Goal: Task Accomplishment & Management: Complete application form

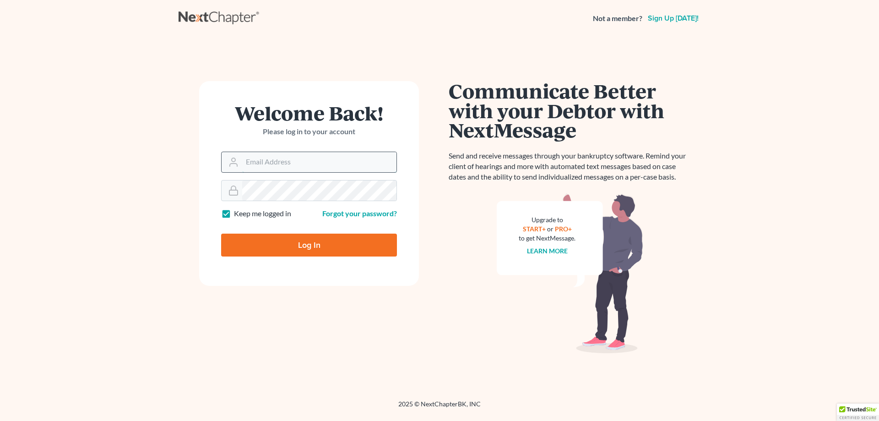
click at [268, 164] on input "Email Address" at bounding box center [319, 162] width 154 height 20
type input "[PERSON_NAME][EMAIL_ADDRESS][DOMAIN_NAME]"
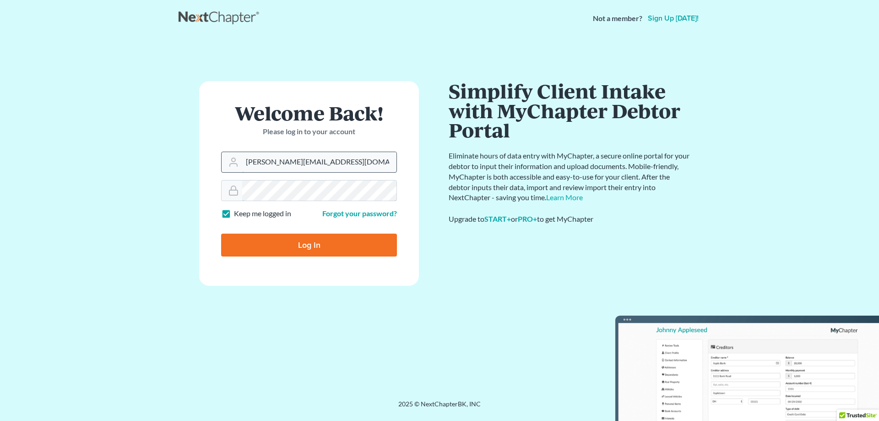
click at [221, 233] on input "Log In" at bounding box center [309, 244] width 176 height 23
type input "Thinking..."
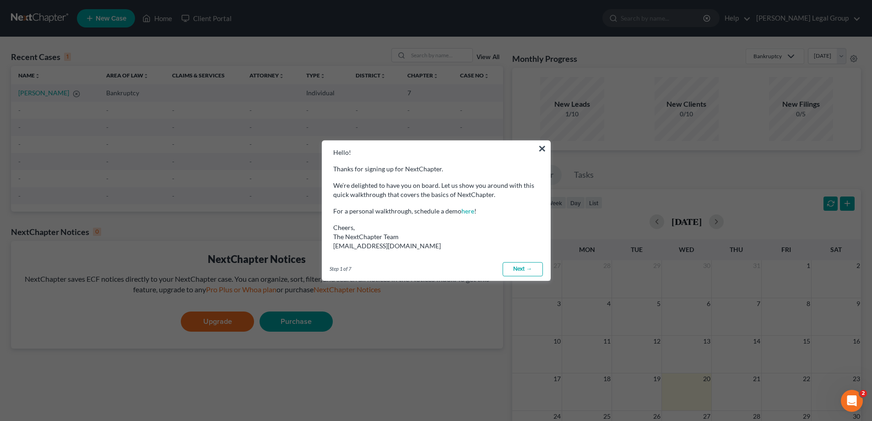
click at [536, 275] on link "Next →" at bounding box center [522, 269] width 40 height 15
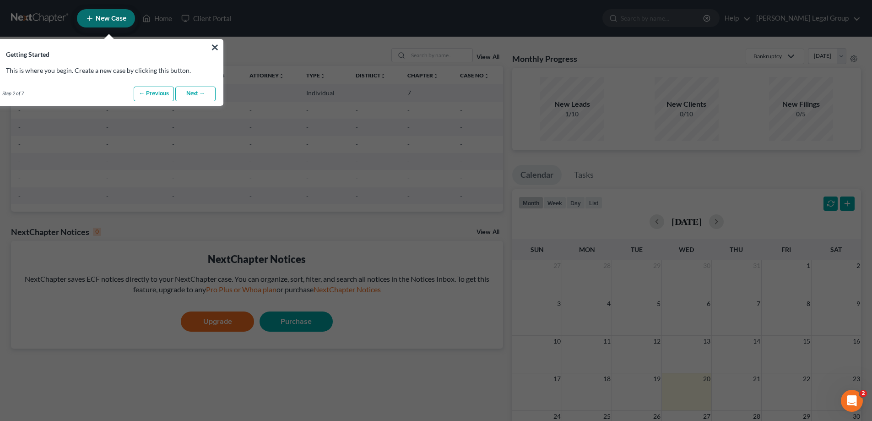
click at [211, 93] on link "Next →" at bounding box center [195, 93] width 40 height 15
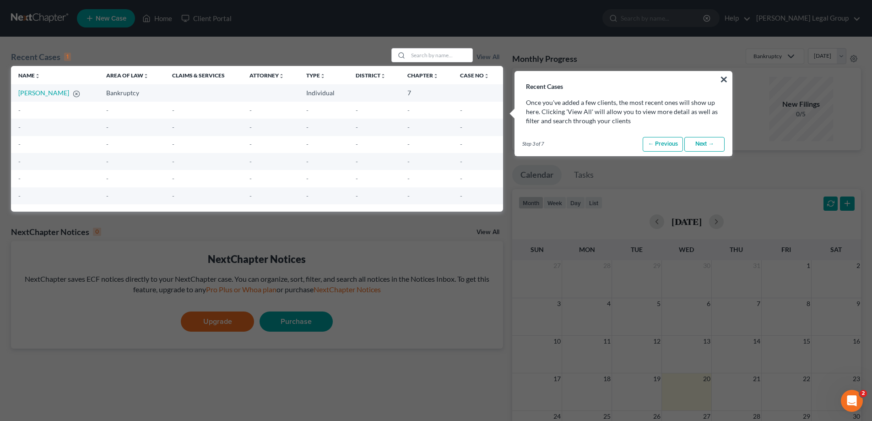
click at [686, 137] on link "Next →" at bounding box center [704, 144] width 40 height 15
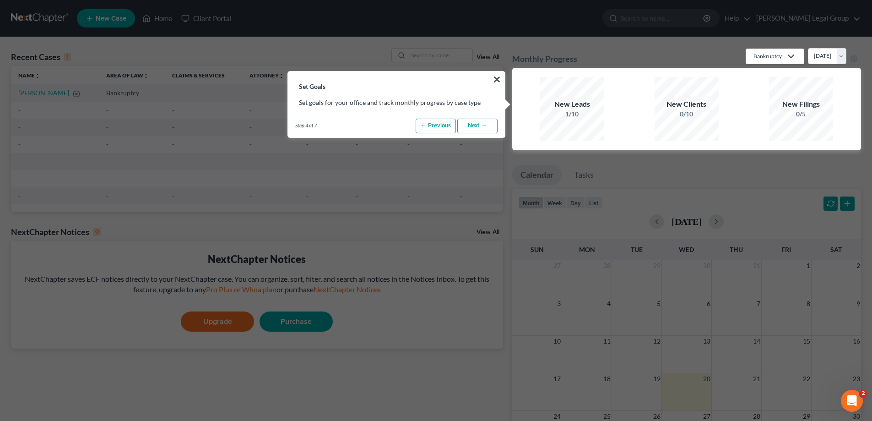
click at [493, 124] on link "Next →" at bounding box center [477, 126] width 40 height 15
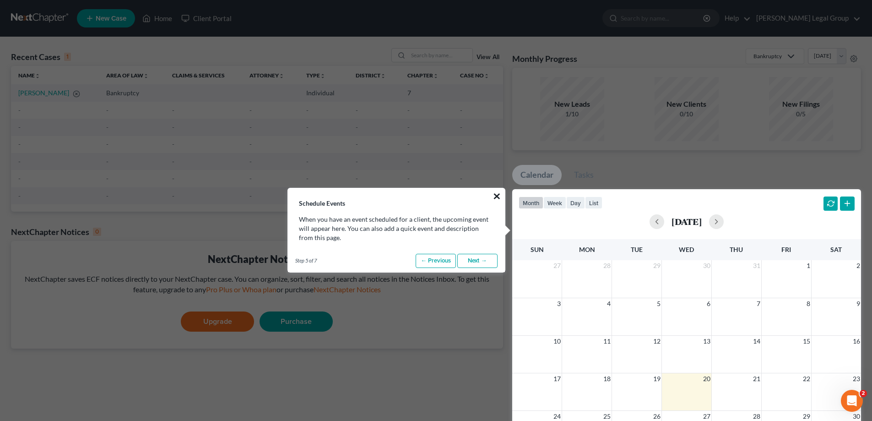
click at [496, 194] on button "×" at bounding box center [496, 196] width 9 height 15
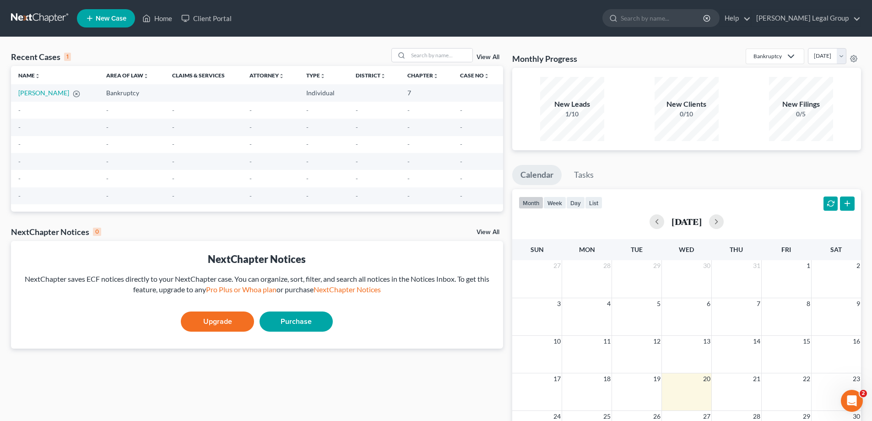
click at [96, 24] on link "New Case" at bounding box center [106, 18] width 58 height 18
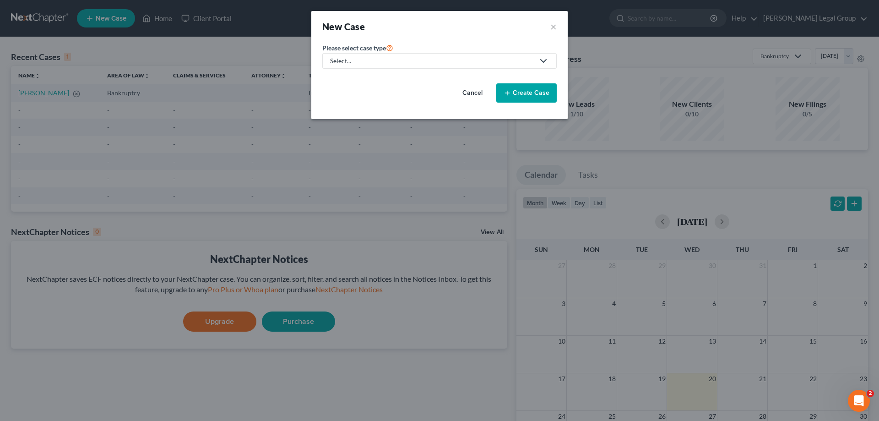
click at [391, 60] on div "Select..." at bounding box center [432, 60] width 204 height 9
click at [373, 81] on div "Bankruptcy" at bounding box center [374, 79] width 87 height 9
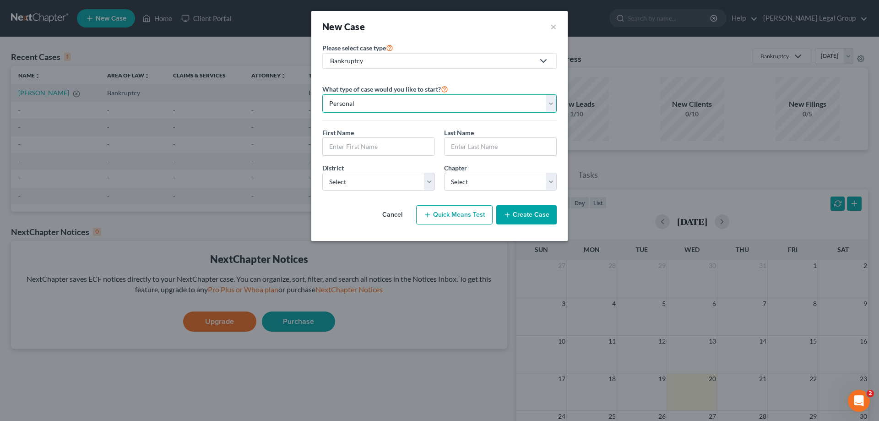
click at [380, 106] on select "Personal Business" at bounding box center [439, 103] width 234 height 18
click at [378, 145] on input "text" at bounding box center [379, 146] width 112 height 17
click at [389, 140] on input "text" at bounding box center [379, 146] width 112 height 17
type input "Trevor"
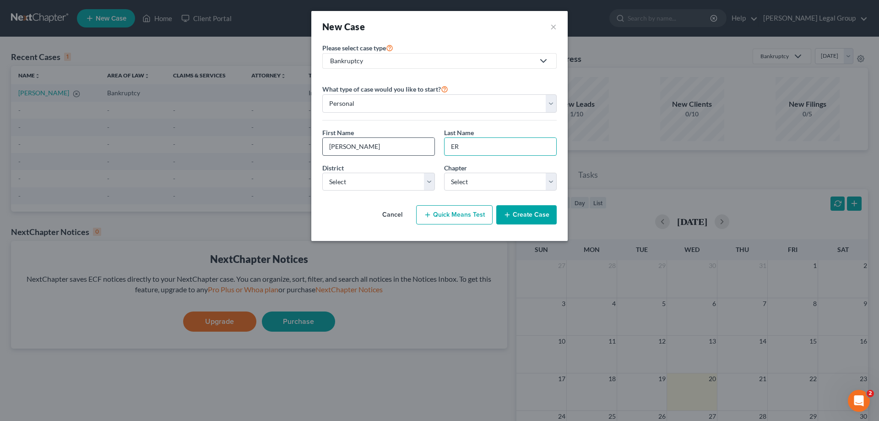
type input "E"
type input "Rodgers"
click at [360, 177] on select "Select Alabama - Middle Alabama - Northern Alabama - Southern Alaska Arizona Ar…" at bounding box center [378, 182] width 113 height 18
select select "33"
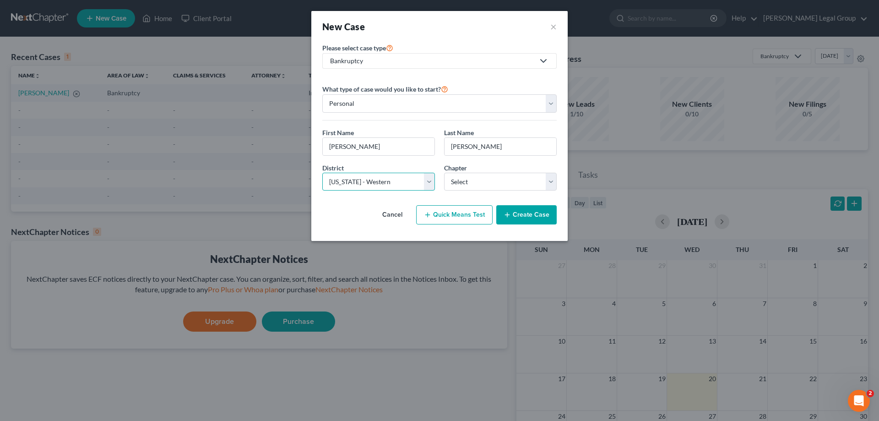
click at [322, 173] on select "Select Alabama - Middle Alabama - Northern Alabama - Southern Alaska Arizona Ar…" at bounding box center [378, 182] width 113 height 18
click at [484, 187] on select "Select 7 11 12 13" at bounding box center [500, 182] width 113 height 18
select select "0"
click at [444, 173] on select "Select 7 11 12 13" at bounding box center [500, 182] width 113 height 18
click at [476, 217] on button "Quick Means Test" at bounding box center [454, 214] width 76 height 19
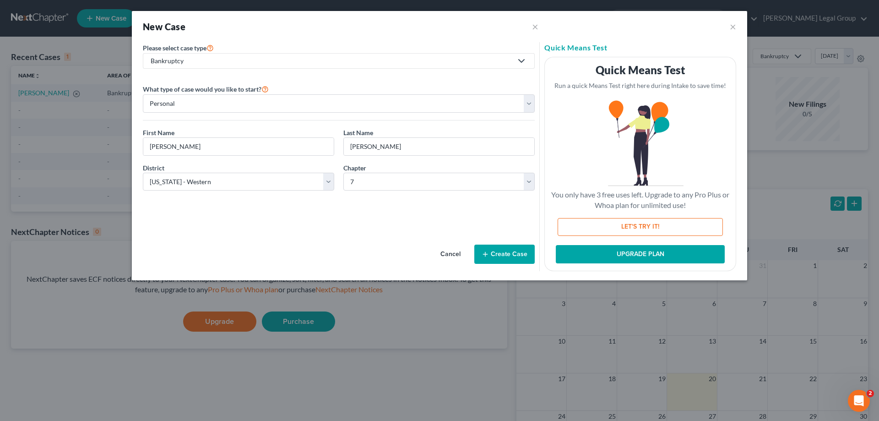
click at [589, 218] on button "LET'S TRY IT!" at bounding box center [639, 227] width 165 height 18
select select "18"
select select "0"
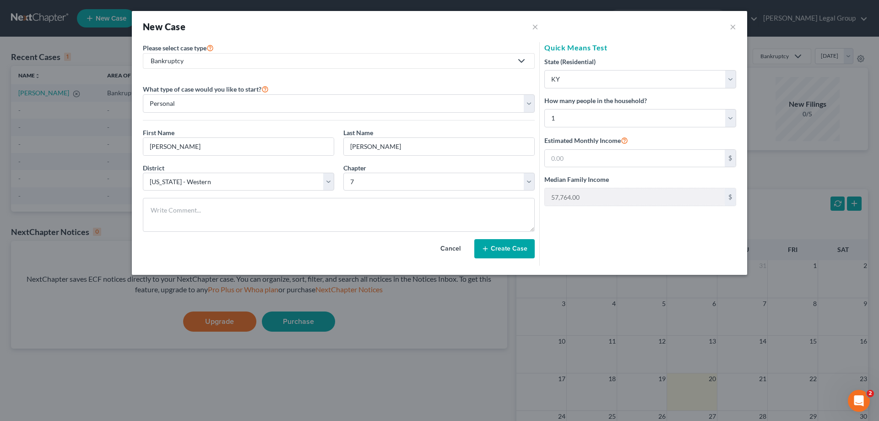
click at [454, 251] on button "Cancel" at bounding box center [450, 248] width 40 height 18
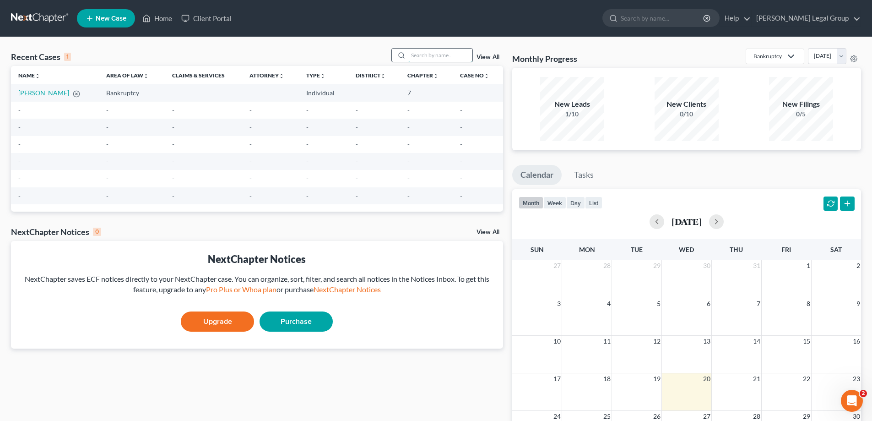
click at [429, 61] on input "search" at bounding box center [440, 55] width 64 height 13
click at [98, 21] on span "New Case" at bounding box center [111, 18] width 31 height 7
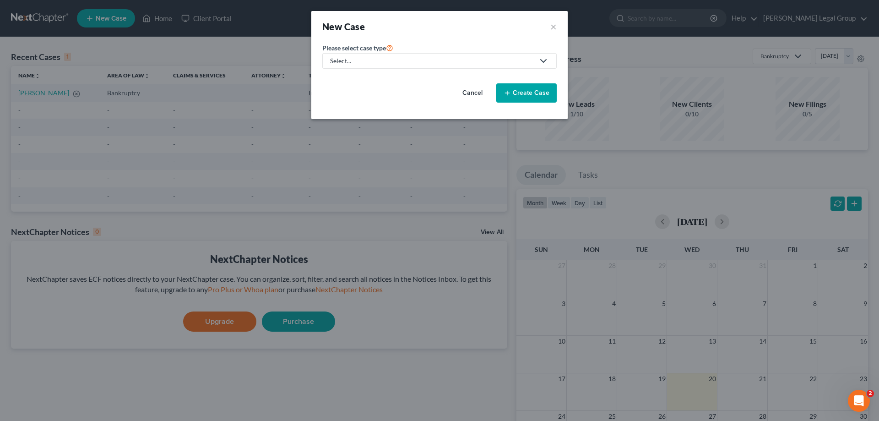
click at [388, 63] on div "Select..." at bounding box center [432, 60] width 204 height 9
click at [364, 78] on div "Bankruptcy" at bounding box center [374, 79] width 87 height 9
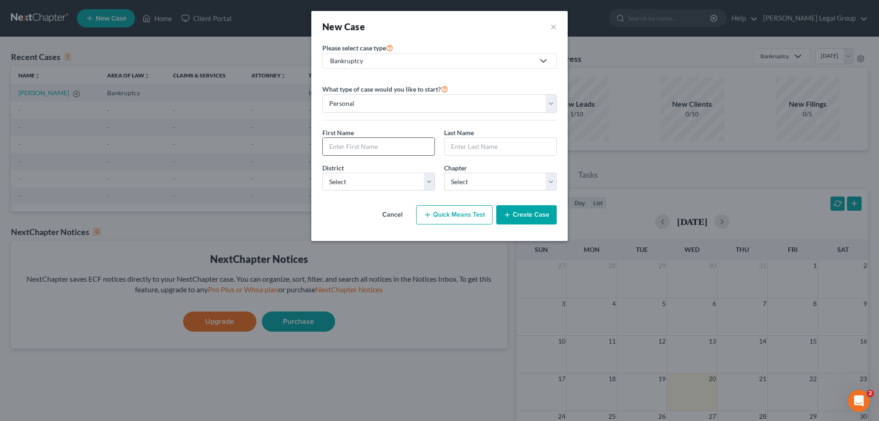
click at [367, 140] on input "text" at bounding box center [379, 146] width 112 height 17
type input "Trevor"
type input "Rodgers"
click at [430, 184] on select "Select Alabama - Middle Alabama - Northern Alabama - Southern Alaska Arizona Ar…" at bounding box center [378, 182] width 113 height 18
select select "33"
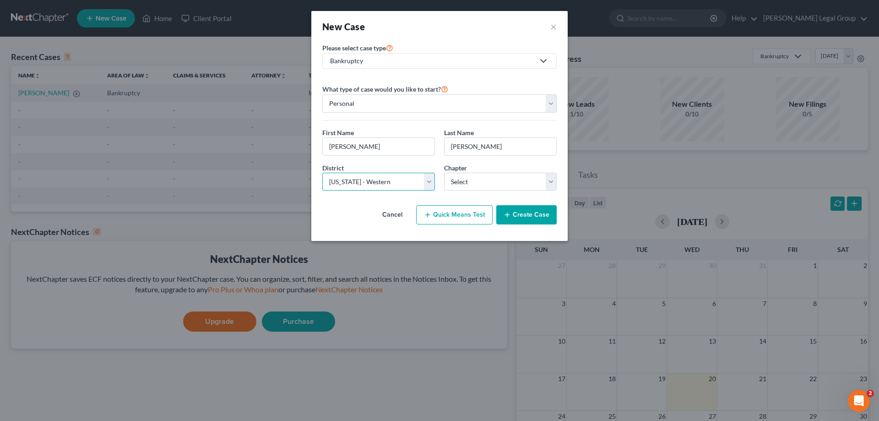
click at [322, 173] on select "Select Alabama - Middle Alabama - Northern Alabama - Southern Alaska Arizona Ar…" at bounding box center [378, 182] width 113 height 18
click at [479, 178] on select "Select 7 11 12 13" at bounding box center [500, 182] width 113 height 18
select select "0"
click at [444, 173] on select "Select 7 11 12 13" at bounding box center [500, 182] width 113 height 18
click at [535, 219] on button "Create Case" at bounding box center [526, 214] width 60 height 19
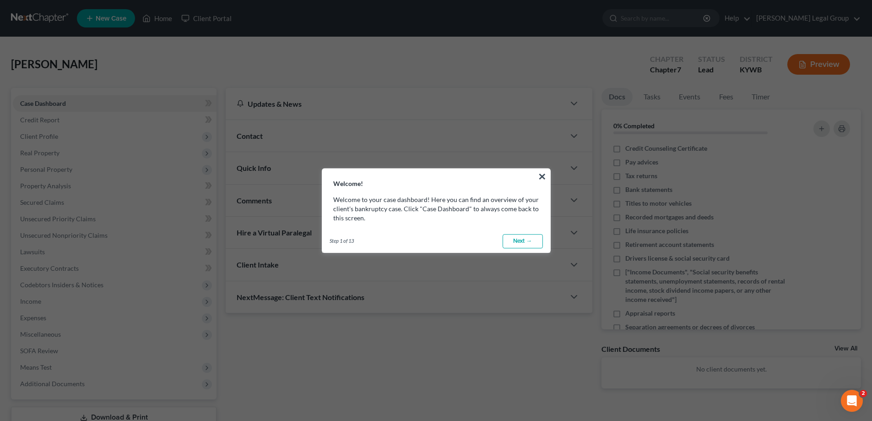
click at [514, 242] on link "Next →" at bounding box center [522, 241] width 40 height 15
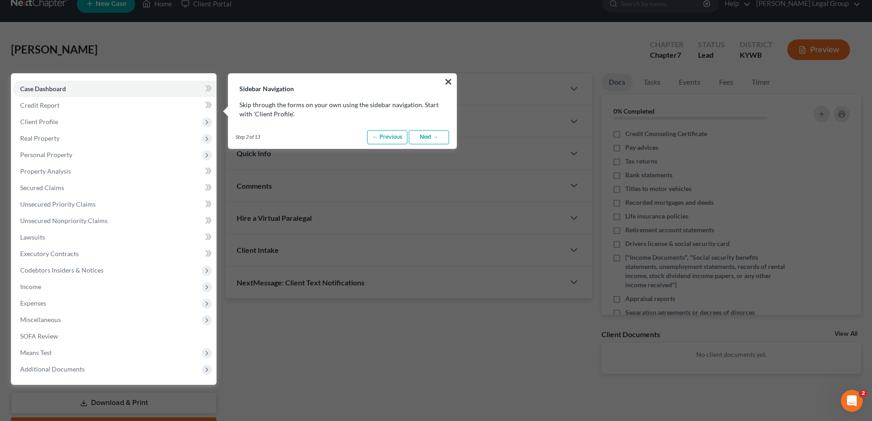
scroll to position [42, 0]
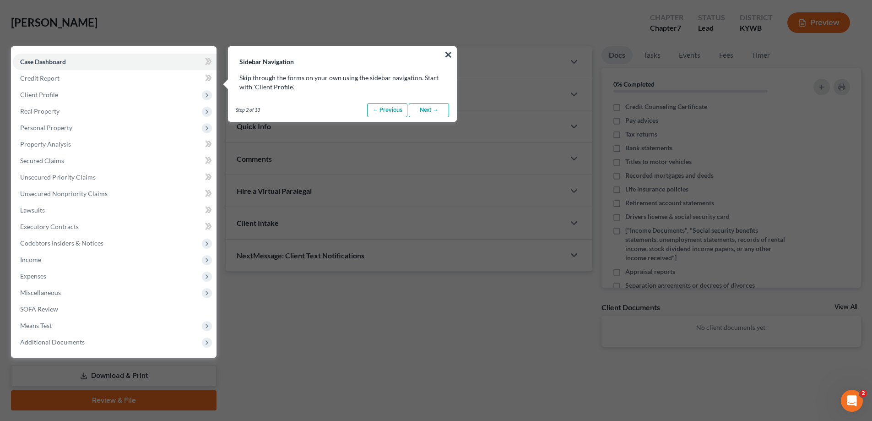
click at [417, 111] on link "Next →" at bounding box center [429, 110] width 40 height 15
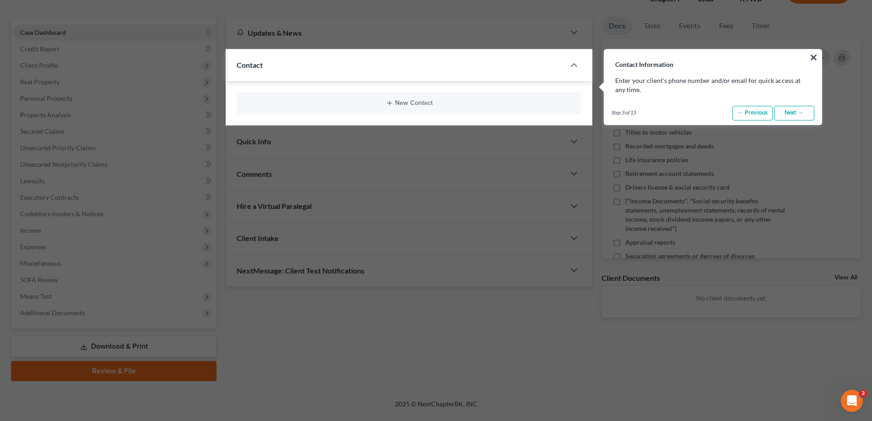
scroll to position [74, 0]
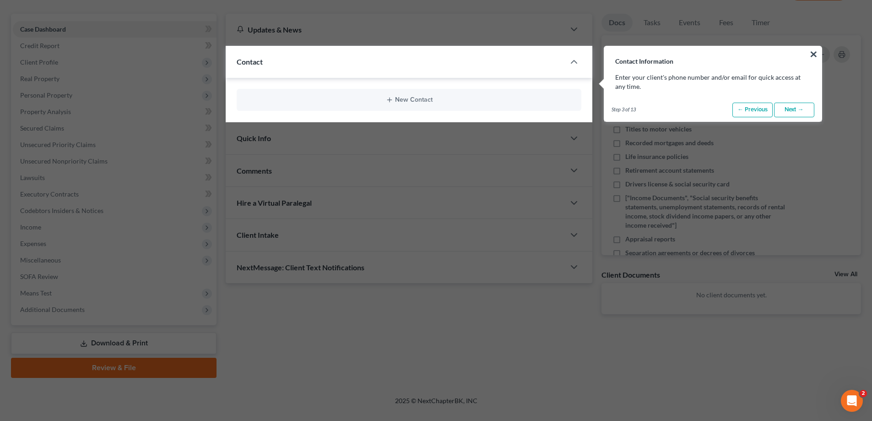
click at [786, 115] on link "Next →" at bounding box center [794, 110] width 40 height 15
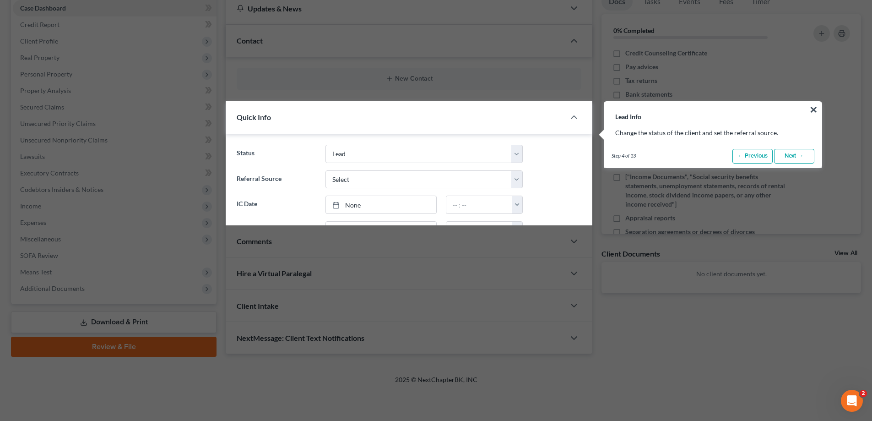
scroll to position [151, 0]
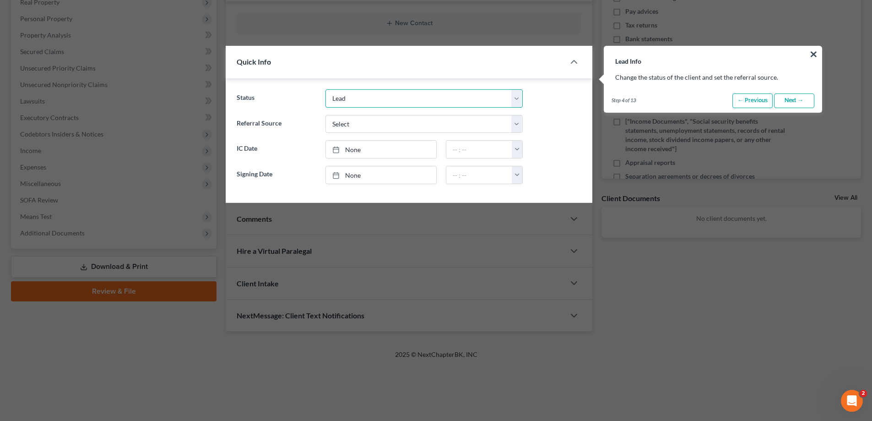
click at [410, 100] on select "Discharged Discharged & Reported Discharge Litigation Dismissal Notice Dismisse…" at bounding box center [423, 98] width 197 height 18
click at [492, 95] on select "Discharged Discharged & Reported Discharge Litigation Dismissal Notice Dismisse…" at bounding box center [423, 98] width 197 height 18
select select "17"
click at [325, 89] on select "Discharged Discharged & Reported Discharge Litigation Dismissal Notice Dismisse…" at bounding box center [423, 98] width 197 height 18
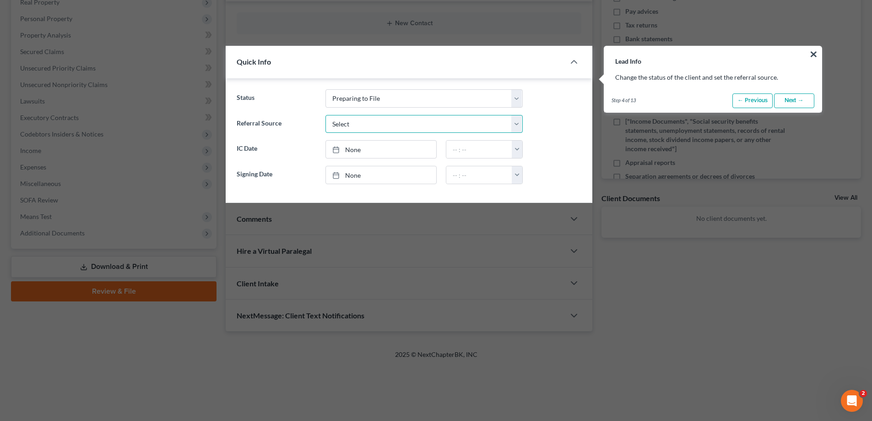
click at [360, 123] on select "Select Word Of Mouth Previous Clients Direct Mail Website Google Search Modern …" at bounding box center [423, 124] width 197 height 18
select select "0"
click at [325, 115] on select "Select Word Of Mouth Previous Clients Direct Mail Website Google Search Modern …" at bounding box center [423, 124] width 197 height 18
type input "8/20/2025"
click at [381, 152] on link "8/20/2025" at bounding box center [381, 148] width 110 height 17
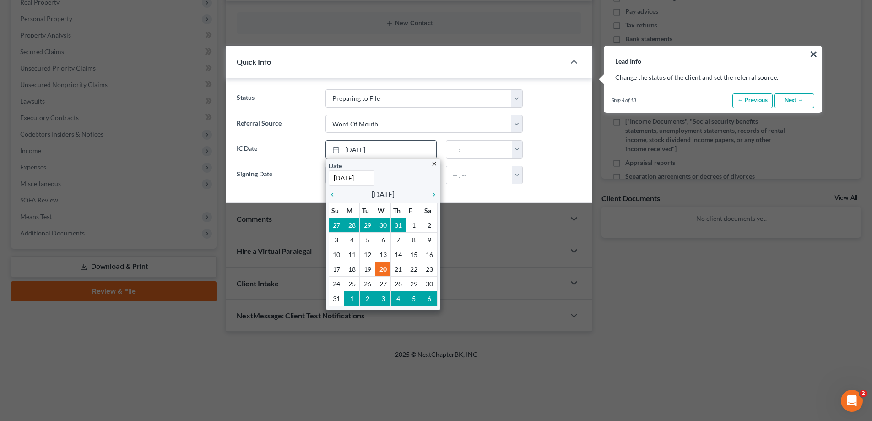
click at [381, 152] on link "8/20/2025" at bounding box center [381, 148] width 110 height 17
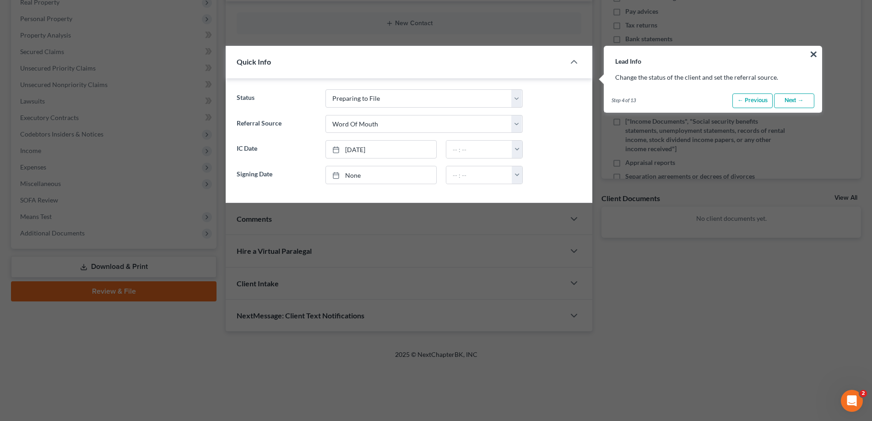
click at [254, 151] on label "IC Date" at bounding box center [276, 149] width 88 height 18
click at [383, 152] on link "8/20/2025" at bounding box center [381, 148] width 110 height 17
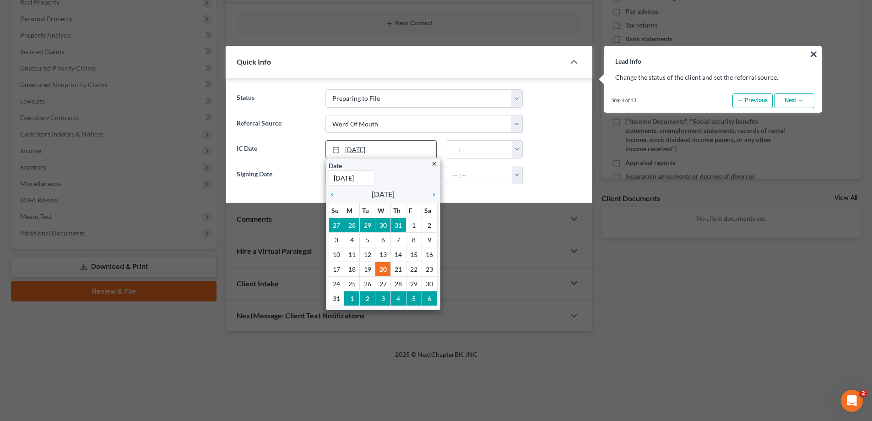
click at [383, 152] on link "8/20/2025" at bounding box center [381, 148] width 110 height 17
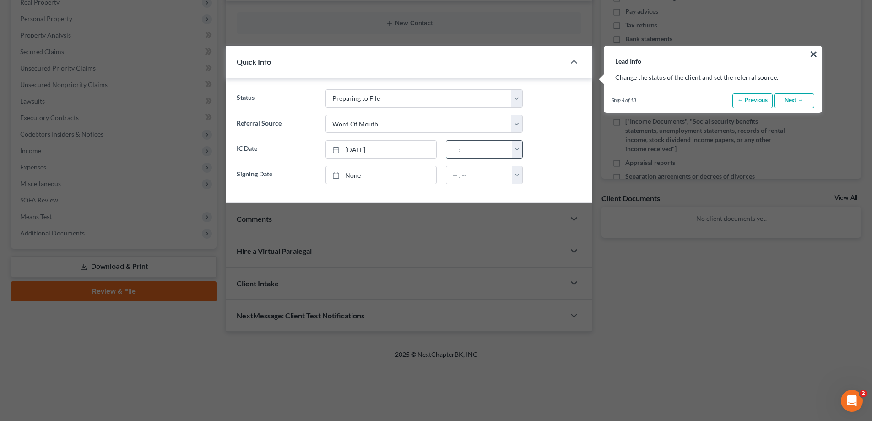
click at [503, 155] on input "text" at bounding box center [479, 148] width 66 height 17
click at [788, 108] on div "Step 4 of 13 ← Previous Next → Done" at bounding box center [712, 100] width 217 height 23
click at [788, 105] on link "Next →" at bounding box center [794, 100] width 40 height 15
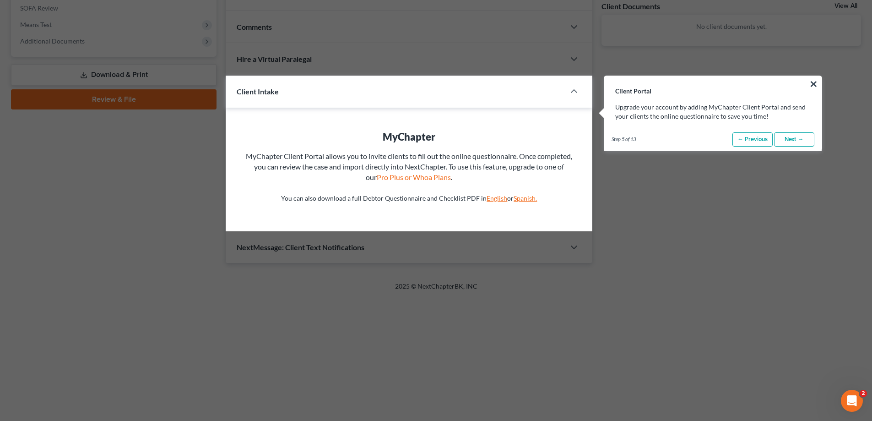
scroll to position [372, 0]
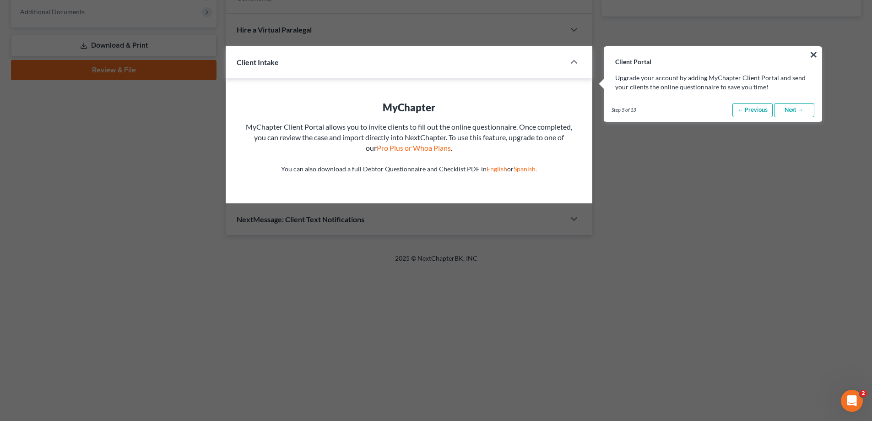
click at [780, 108] on link "Next →" at bounding box center [794, 110] width 40 height 15
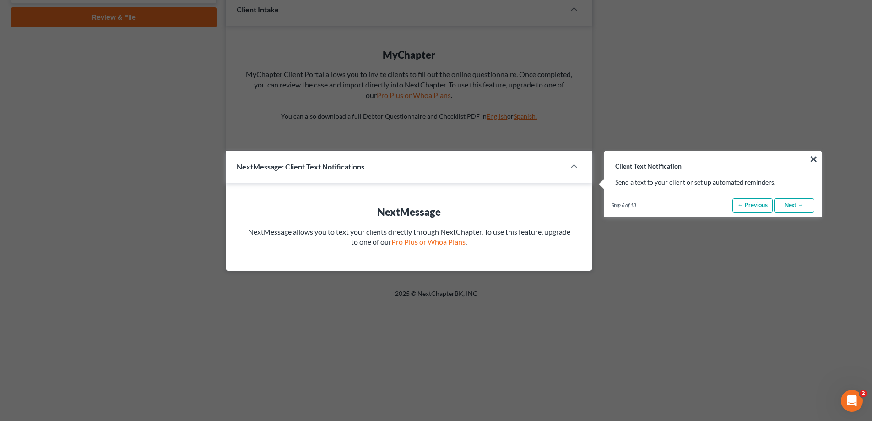
scroll to position [529, 0]
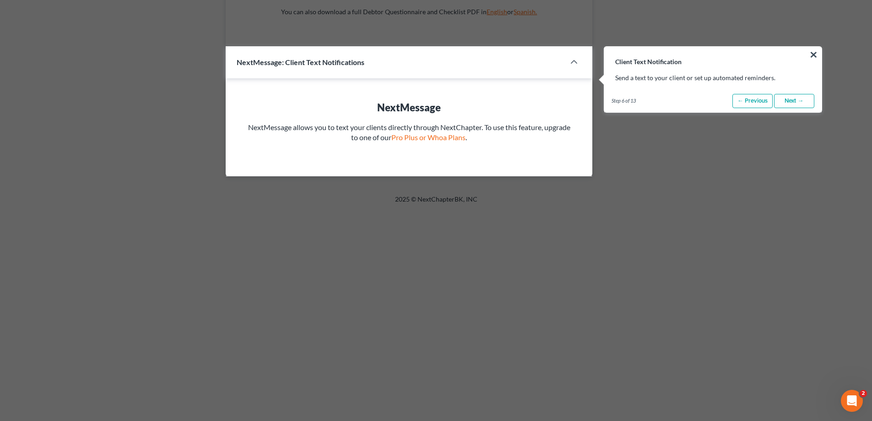
click at [791, 101] on link "Next →" at bounding box center [794, 101] width 40 height 15
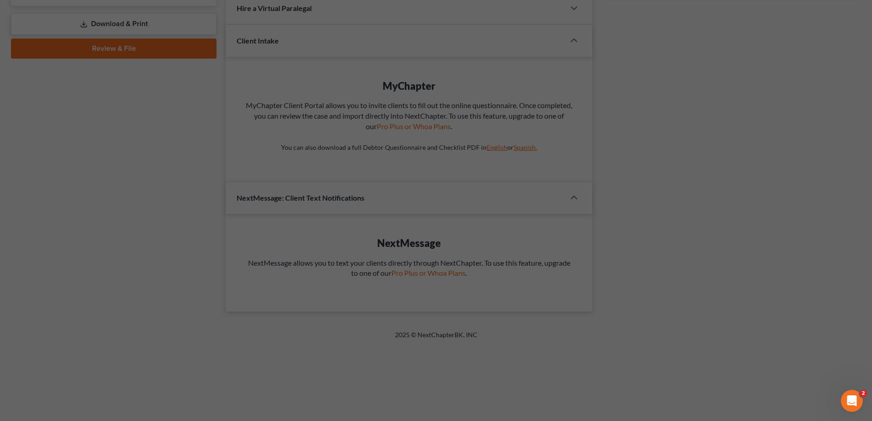
scroll to position [65, 0]
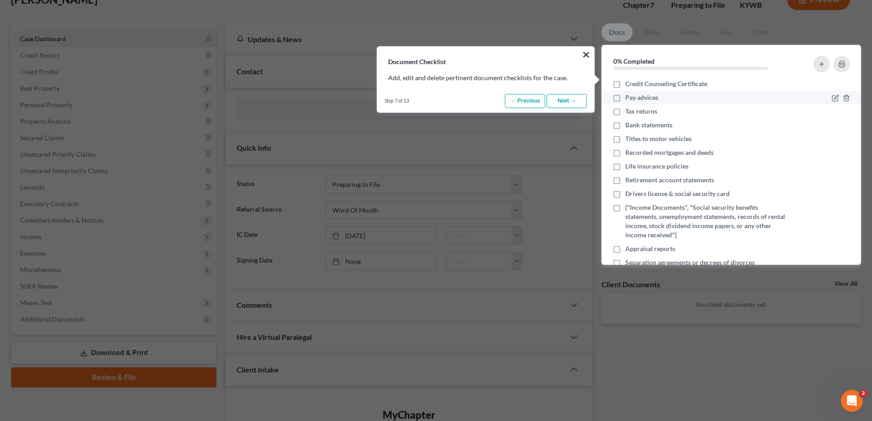
click at [625, 97] on label "Pay advices" at bounding box center [641, 97] width 33 height 9
click at [629, 97] on input "Pay advices" at bounding box center [632, 96] width 6 height 6
checkbox input "true"
click at [625, 111] on label "Tax returns" at bounding box center [641, 111] width 32 height 9
click at [629, 111] on input "Tax returns" at bounding box center [632, 110] width 6 height 6
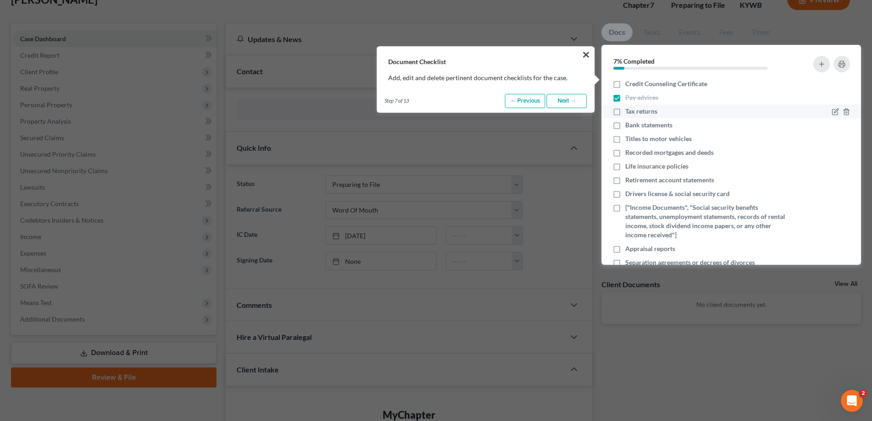
checkbox input "true"
click at [625, 127] on label "Bank statements" at bounding box center [648, 124] width 47 height 9
click at [629, 126] on input "Bank statements" at bounding box center [632, 123] width 6 height 6
checkbox input "true"
click at [625, 143] on label "Titles to motor vehicles" at bounding box center [658, 138] width 66 height 9
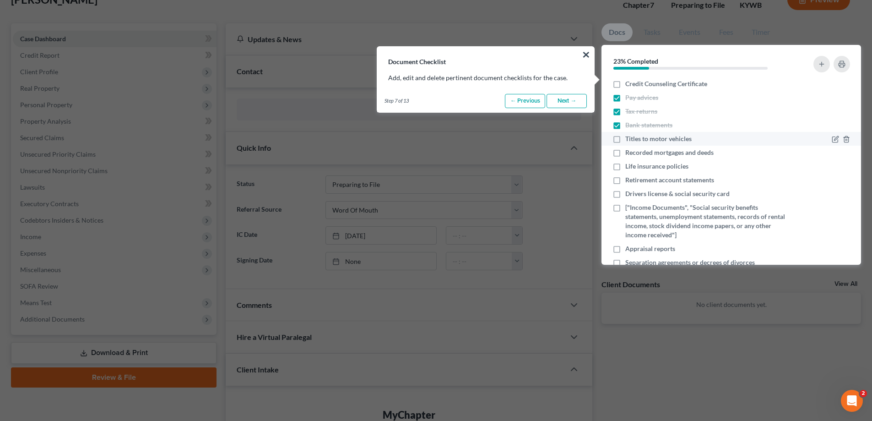
click at [629, 140] on input "Titles to motor vehicles" at bounding box center [632, 137] width 6 height 6
checkbox input "true"
click at [625, 153] on label "Recorded mortgages and deeds" at bounding box center [669, 152] width 88 height 9
click at [629, 153] on input "Recorded mortgages and deeds" at bounding box center [632, 151] width 6 height 6
checkbox input "true"
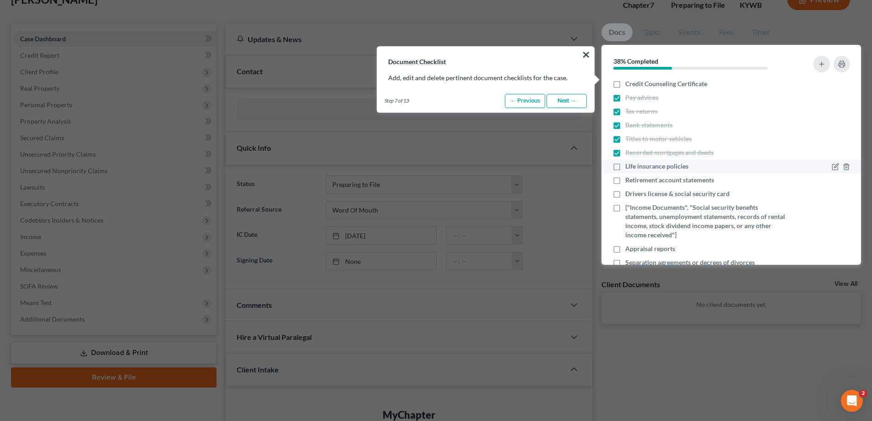
click at [625, 162] on label "Life insurance policies" at bounding box center [656, 166] width 63 height 9
click at [629, 162] on input "Life insurance policies" at bounding box center [632, 165] width 6 height 6
checkbox input "true"
click at [625, 182] on label "Retirement account statements" at bounding box center [669, 179] width 89 height 9
click at [629, 181] on input "Retirement account statements" at bounding box center [632, 178] width 6 height 6
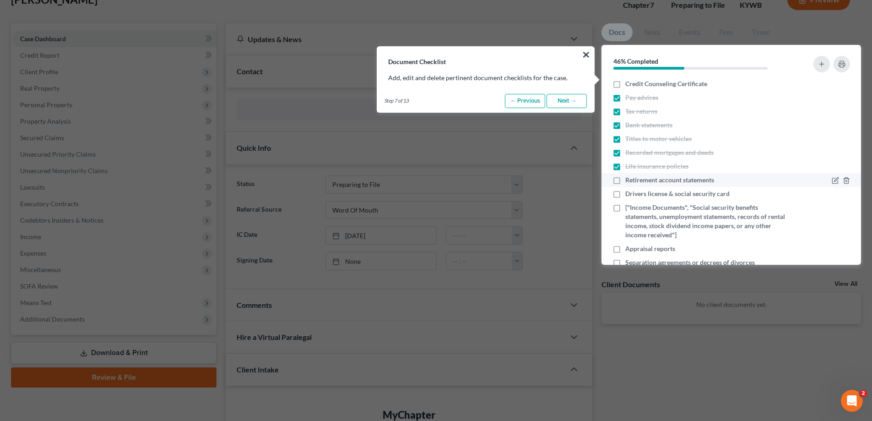
checkbox input "true"
click at [625, 197] on label "Drivers license & social security card" at bounding box center [677, 193] width 104 height 9
click at [629, 195] on input "Drivers license & social security card" at bounding box center [632, 192] width 6 height 6
click at [625, 195] on label "Drivers license & social security card" at bounding box center [677, 193] width 104 height 9
click at [629, 195] on input "Drivers license & social security card" at bounding box center [632, 192] width 6 height 6
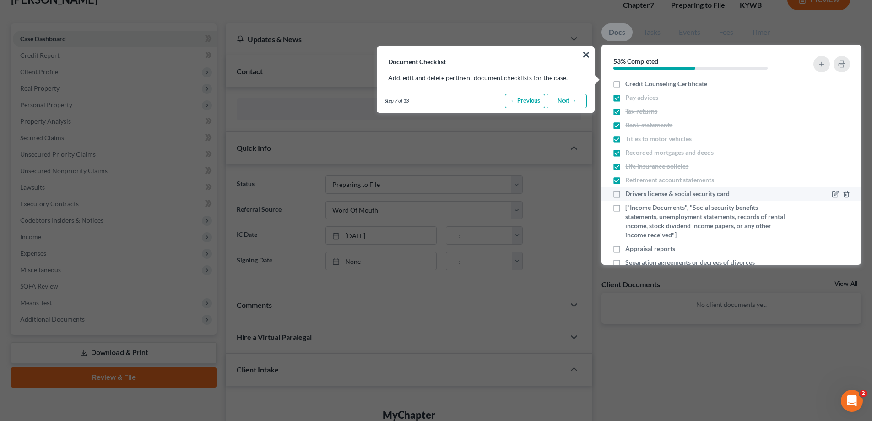
click at [625, 195] on label "Drivers license & social security card" at bounding box center [677, 193] width 104 height 9
click at [629, 195] on input "Drivers license & social security card" at bounding box center [632, 192] width 6 height 6
checkbox input "true"
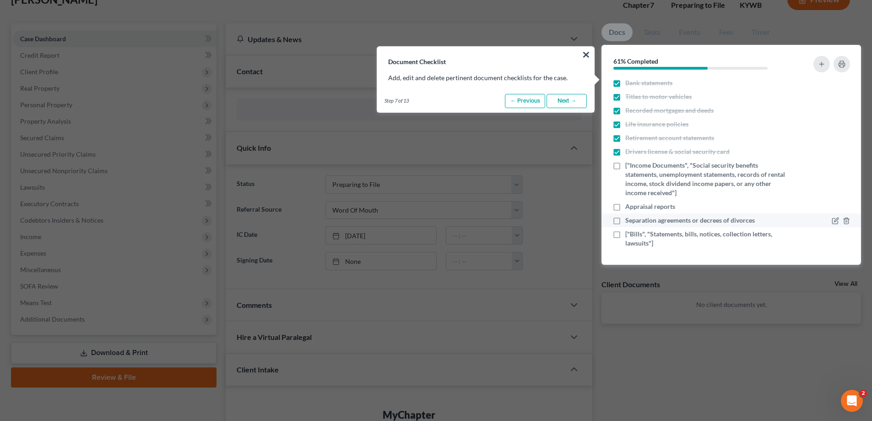
scroll to position [110, 0]
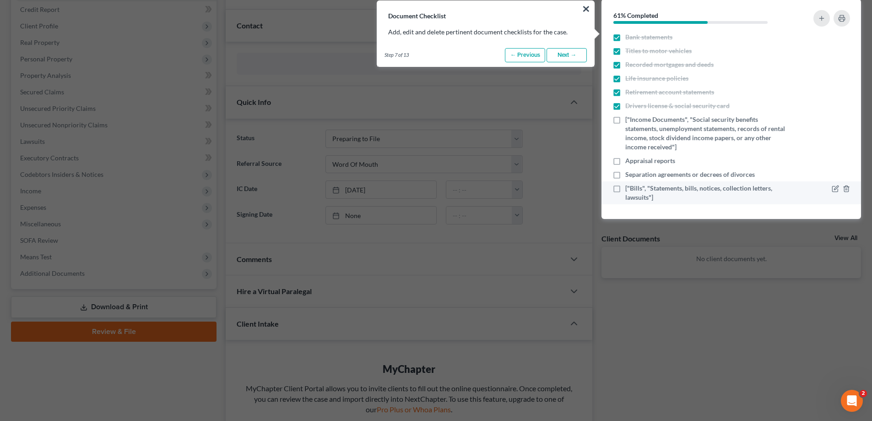
click at [625, 188] on label "["Bills", "Statements, bills, notices, collection letters, lawsuits"]" at bounding box center [706, 193] width 163 height 18
click at [629, 188] on input "["Bills", "Statements, bills, notices, collection letters, lawsuits"]" at bounding box center [632, 187] width 6 height 6
checkbox input "true"
click at [556, 59] on link "Next →" at bounding box center [566, 55] width 40 height 15
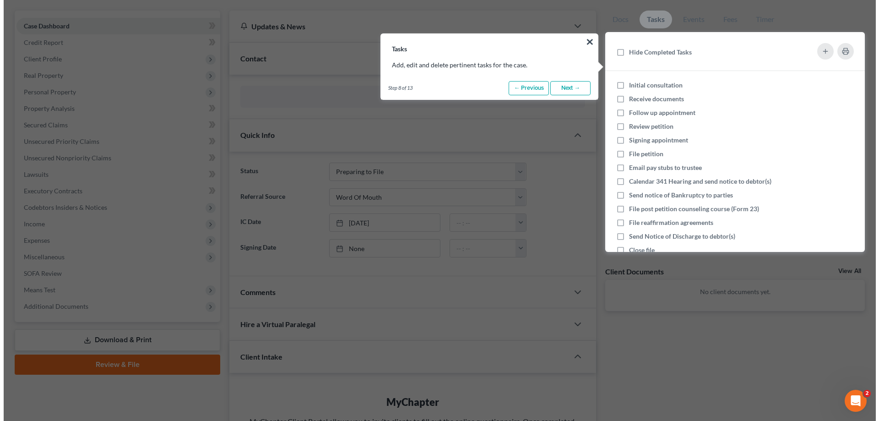
scroll to position [65, 0]
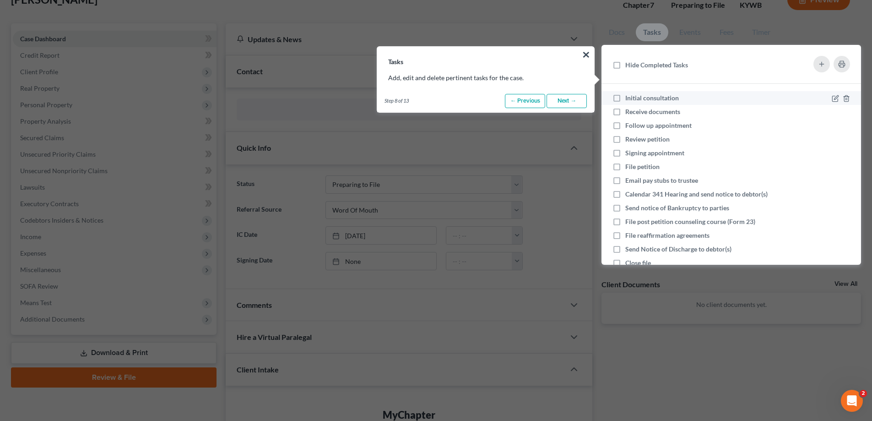
click at [625, 100] on label "Initial consultation" at bounding box center [655, 97] width 61 height 9
click at [629, 99] on input "Initial consultation" at bounding box center [632, 96] width 6 height 6
checkbox input "true"
click at [625, 112] on label "Receive documents" at bounding box center [656, 111] width 62 height 9
click at [629, 112] on input "Receive documents" at bounding box center [632, 110] width 6 height 6
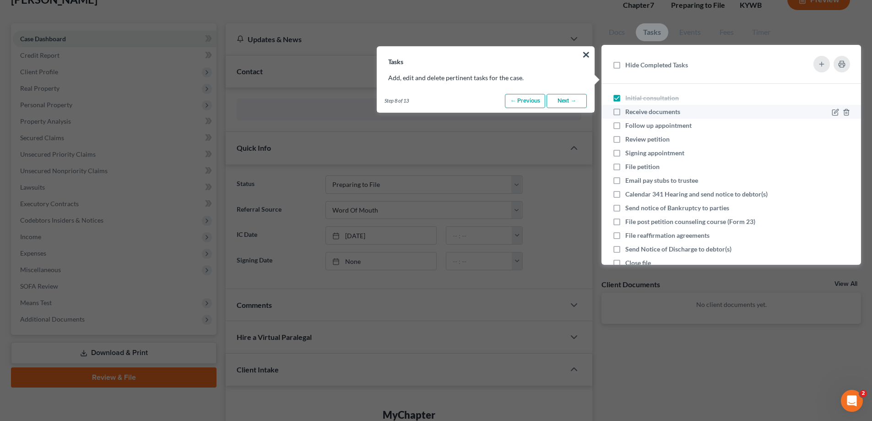
checkbox input "true"
click at [567, 102] on link "Next →" at bounding box center [566, 101] width 40 height 15
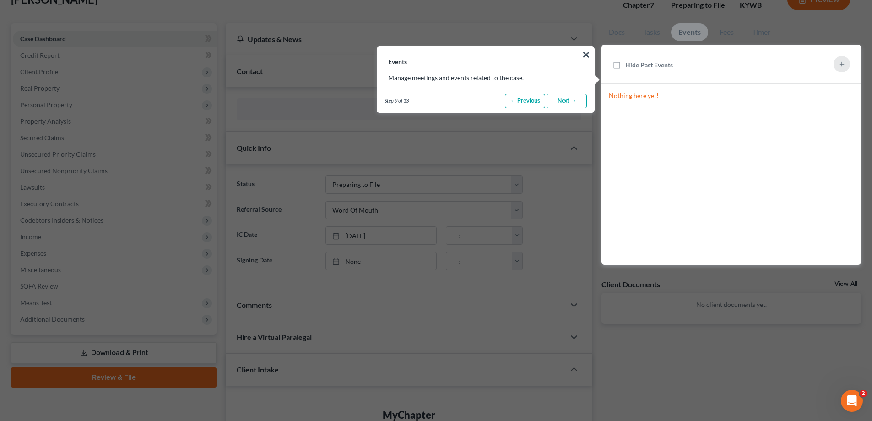
click at [567, 102] on link "Next →" at bounding box center [566, 101] width 40 height 15
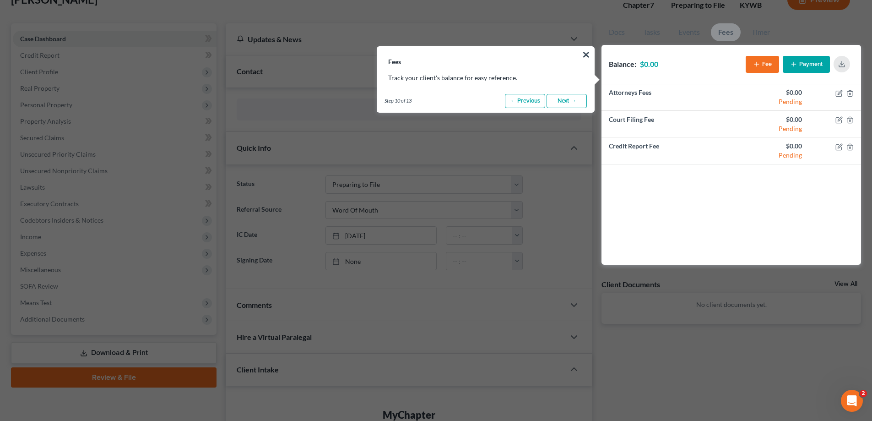
click at [767, 70] on button "Fee" at bounding box center [761, 64] width 33 height 17
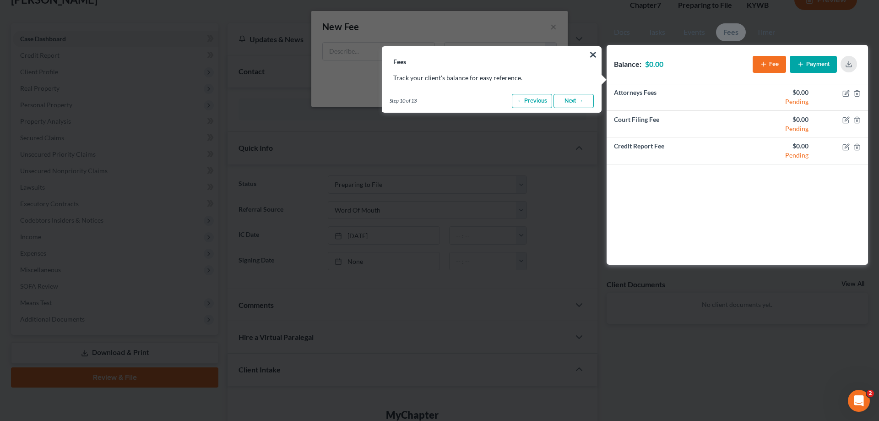
click at [574, 101] on link "Next →" at bounding box center [573, 101] width 40 height 15
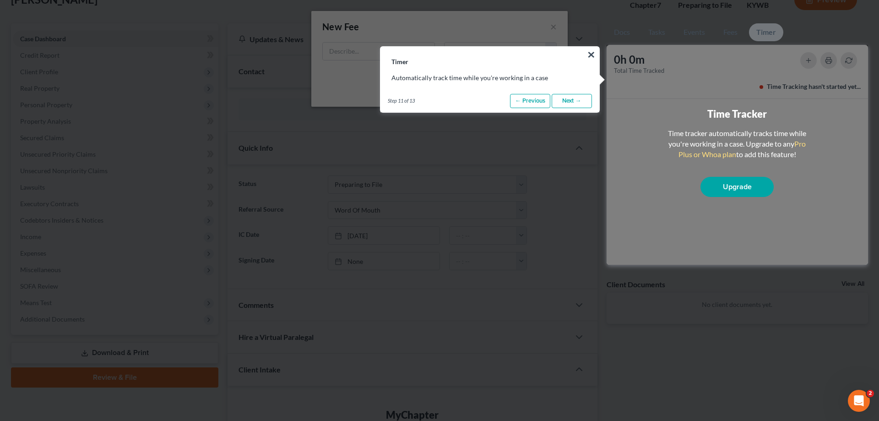
click at [574, 101] on link "Next →" at bounding box center [571, 101] width 40 height 15
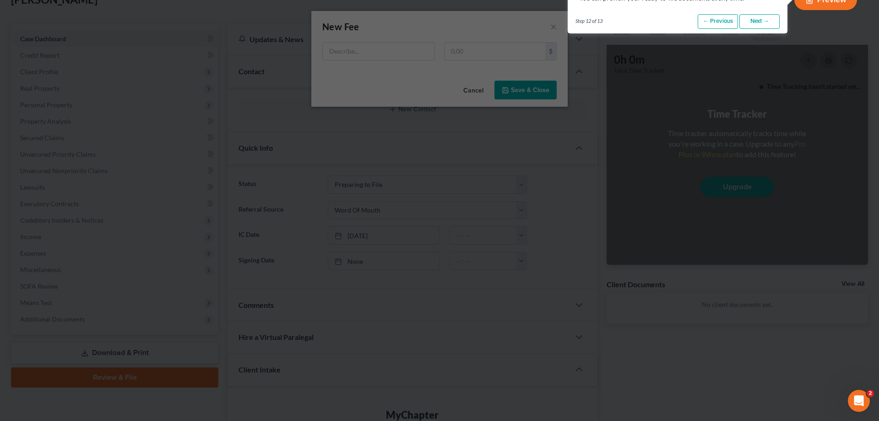
scroll to position [0, 0]
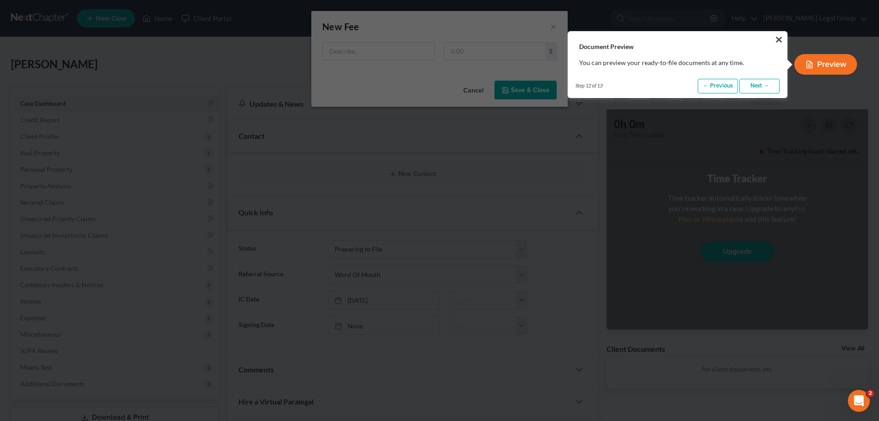
click at [754, 81] on link "Next →" at bounding box center [759, 86] width 40 height 15
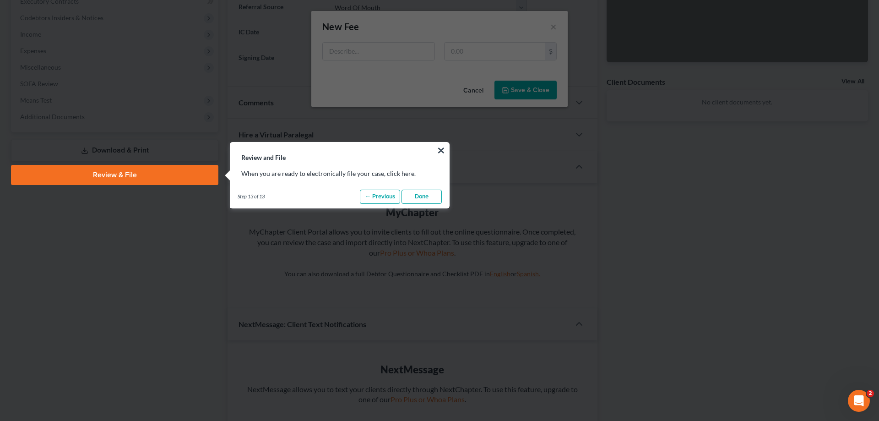
scroll to position [362, 0]
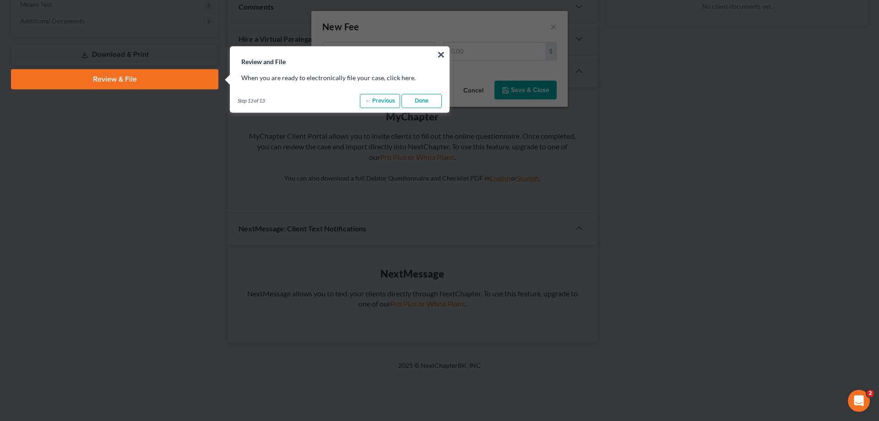
click at [429, 103] on link "Done" at bounding box center [421, 101] width 40 height 15
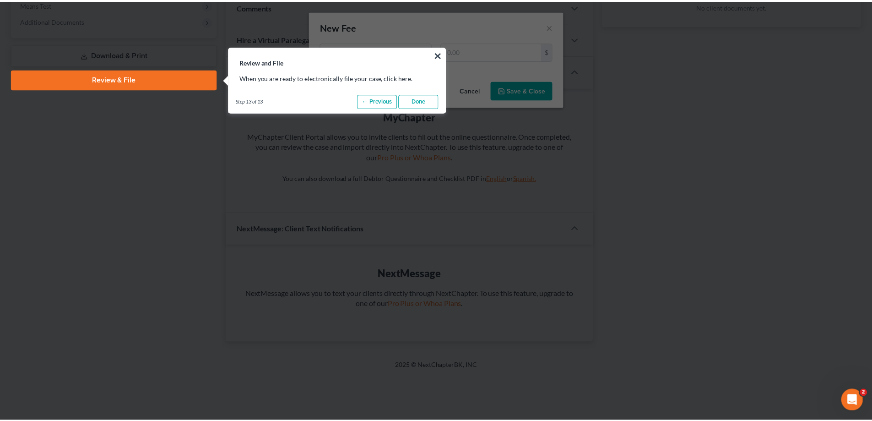
scroll to position [319, 0]
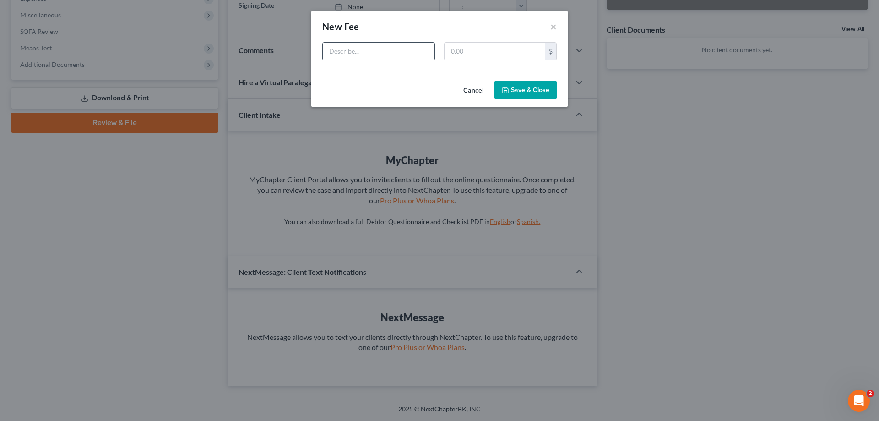
click at [364, 43] on input "text" at bounding box center [379, 51] width 112 height 17
type input "Attorney Fee"
type input "1"
type input "1,162.00"
click at [525, 87] on button "Save & Close" at bounding box center [525, 90] width 62 height 19
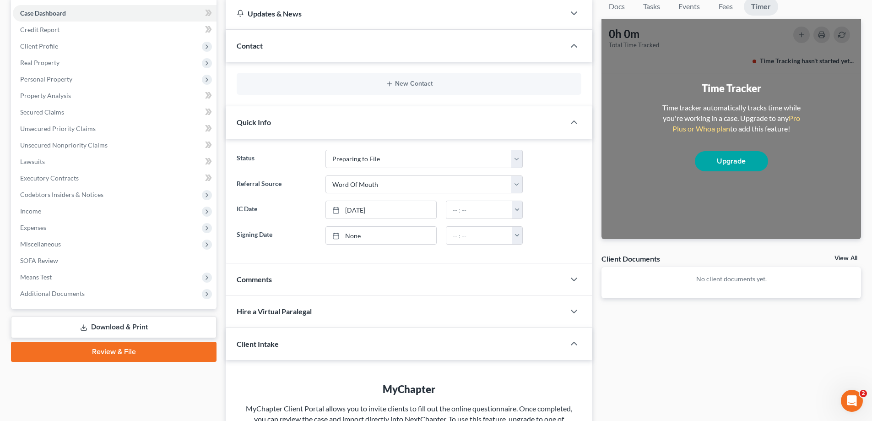
scroll to position [0, 0]
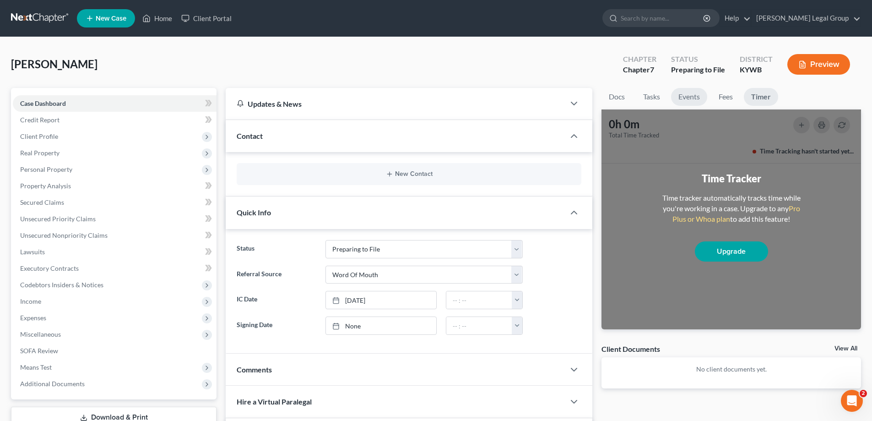
click at [705, 103] on link "Events" at bounding box center [689, 97] width 36 height 18
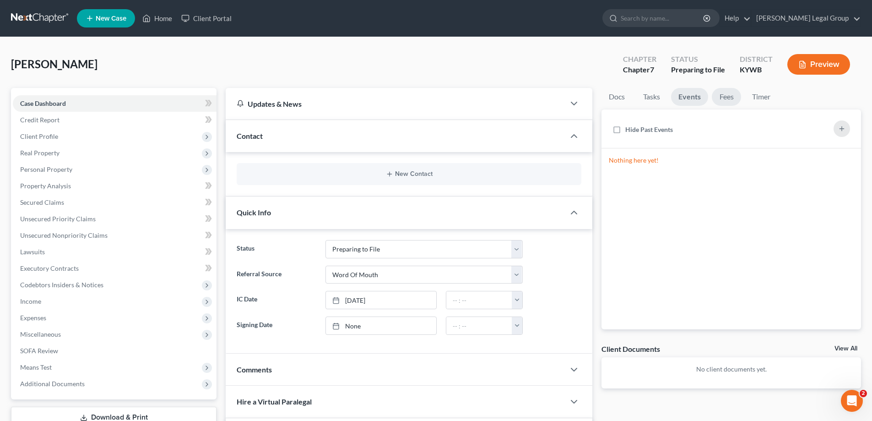
click at [724, 105] on link "Fees" at bounding box center [726, 97] width 29 height 18
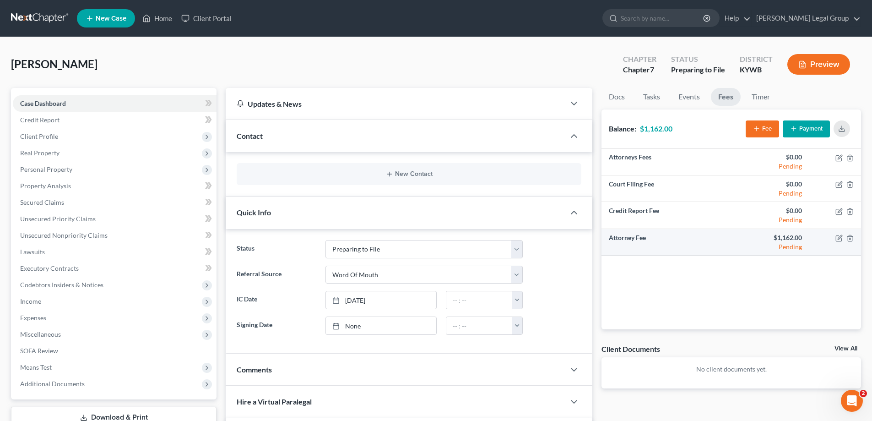
click at [815, 245] on td at bounding box center [835, 241] width 52 height 27
click at [799, 134] on button "Payment" at bounding box center [806, 128] width 47 height 17
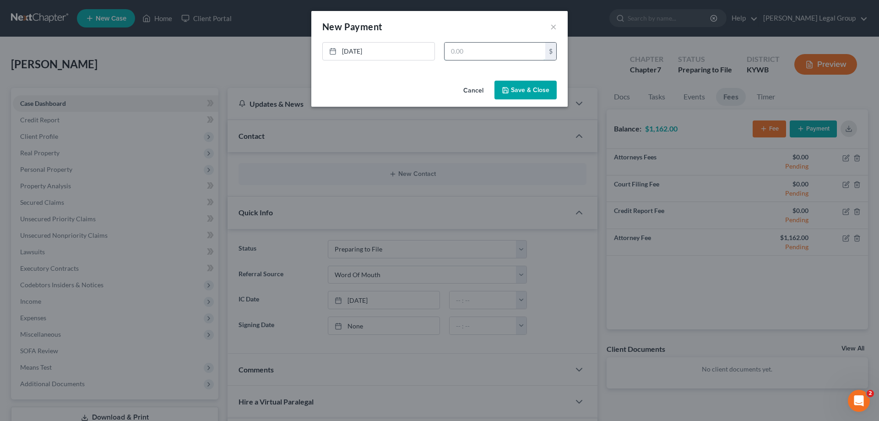
click at [517, 52] on input "text" at bounding box center [494, 51] width 101 height 17
type input "1,162.00"
click at [542, 87] on button "Save & Close" at bounding box center [525, 90] width 62 height 19
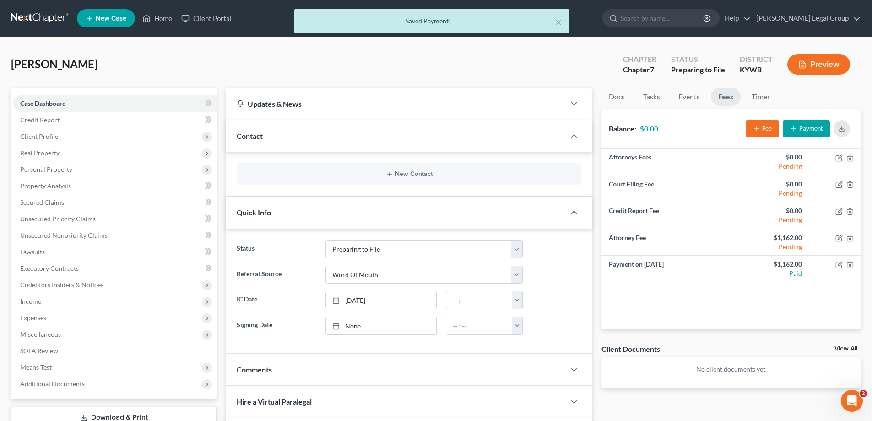
click at [773, 135] on button "Fee" at bounding box center [761, 128] width 33 height 17
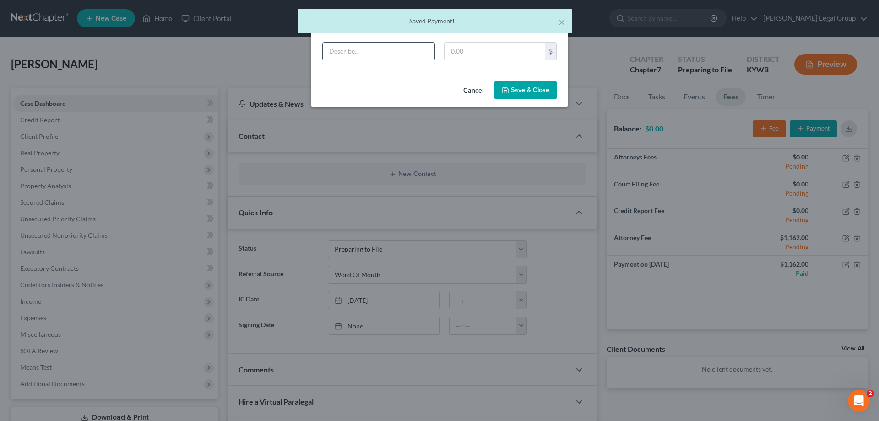
click at [413, 50] on input "text" at bounding box center [379, 51] width 112 height 17
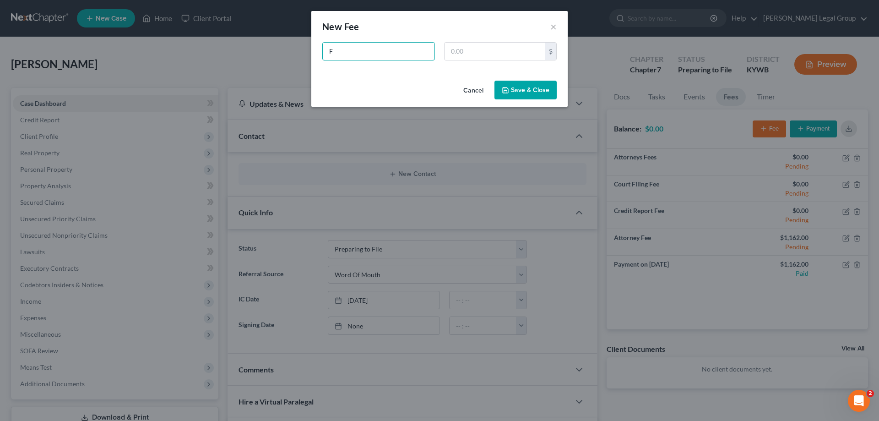
type input "F"
click at [481, 92] on button "Cancel" at bounding box center [473, 90] width 35 height 18
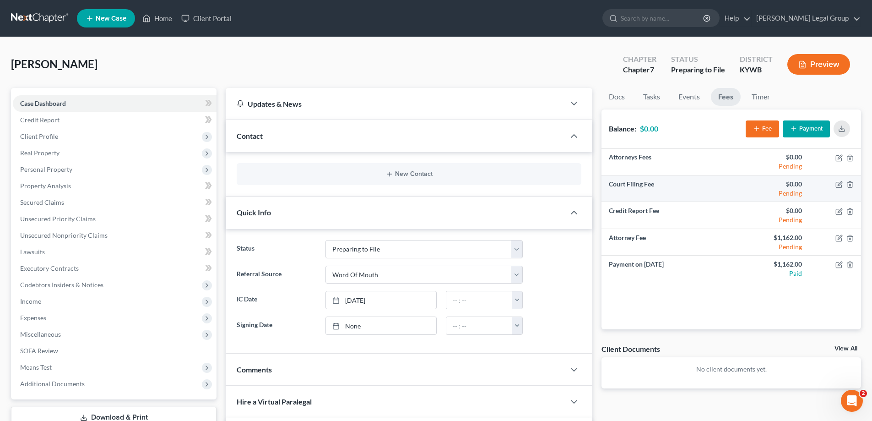
click at [803, 191] on td "$0.00 Pending" at bounding box center [770, 188] width 78 height 27
click at [843, 185] on td at bounding box center [835, 188] width 52 height 27
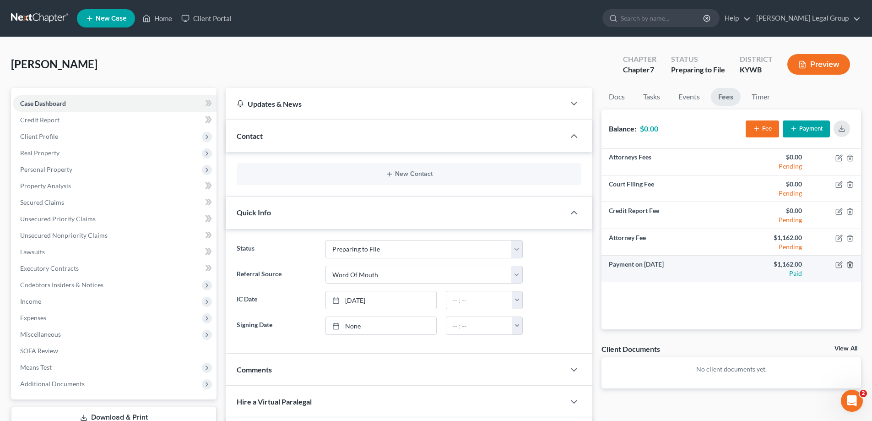
click at [847, 263] on icon "button" at bounding box center [849, 264] width 7 height 7
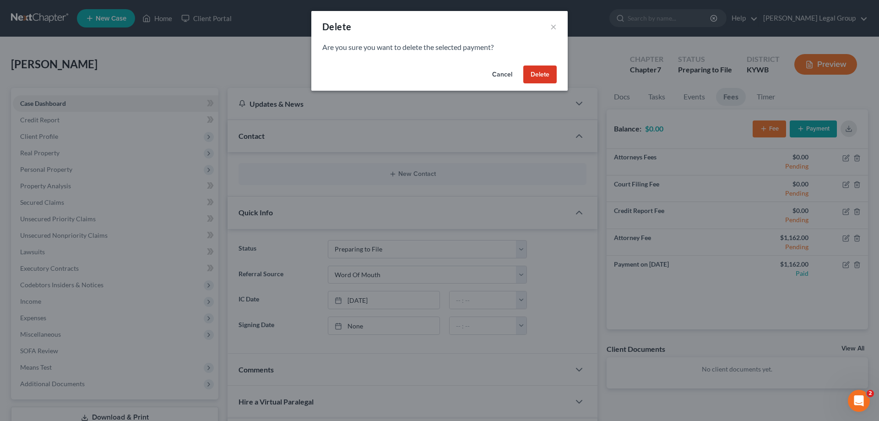
click at [540, 81] on button "Delete" at bounding box center [539, 74] width 33 height 18
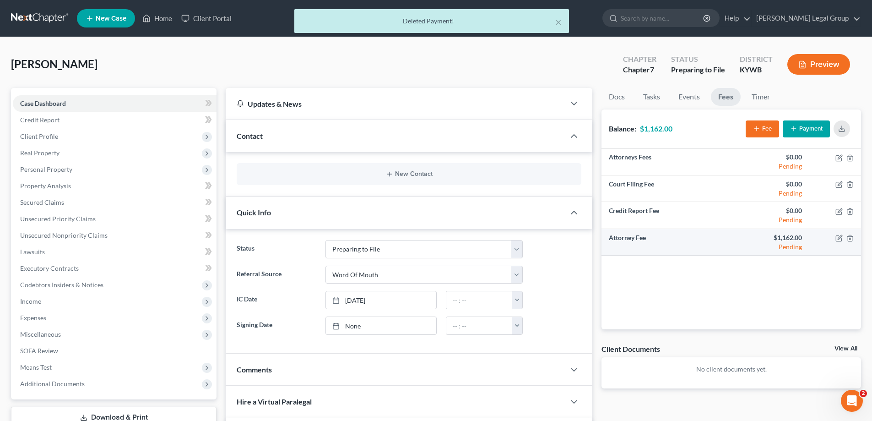
click at [832, 240] on td at bounding box center [835, 241] width 52 height 27
click at [834, 238] on td at bounding box center [835, 241] width 52 height 27
click at [838, 237] on icon "button" at bounding box center [838, 237] width 7 height 7
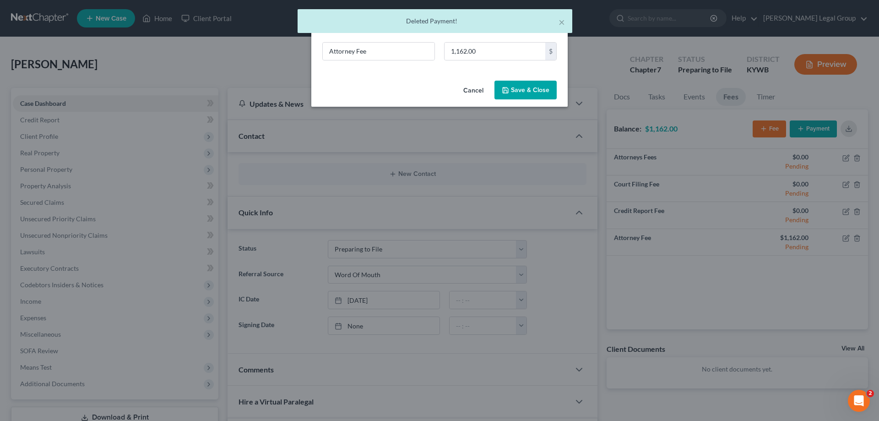
click at [533, 91] on button "Save & Close" at bounding box center [525, 90] width 62 height 19
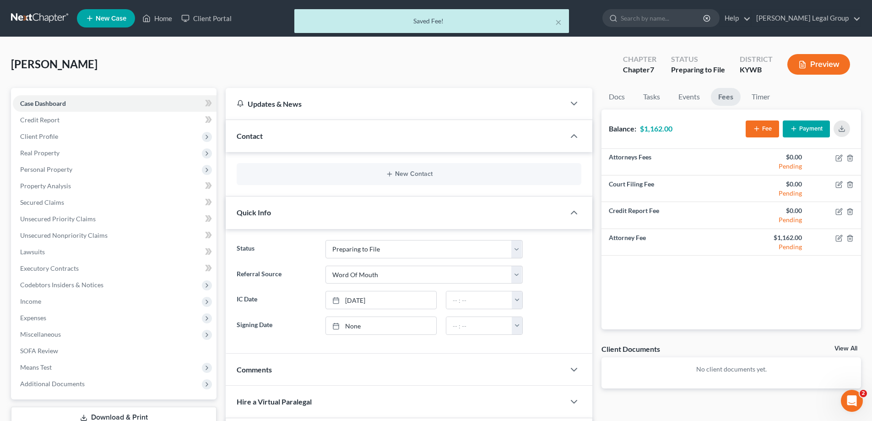
click at [753, 134] on button "Fee" at bounding box center [761, 128] width 33 height 17
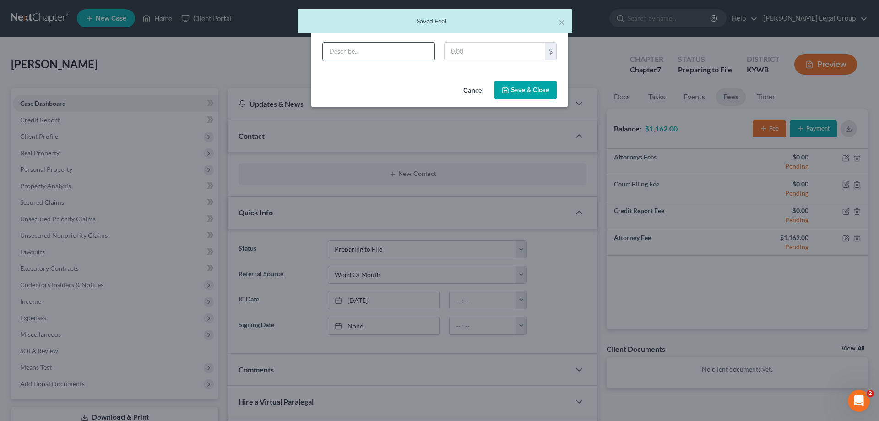
click at [413, 55] on input "text" at bounding box center [379, 51] width 112 height 17
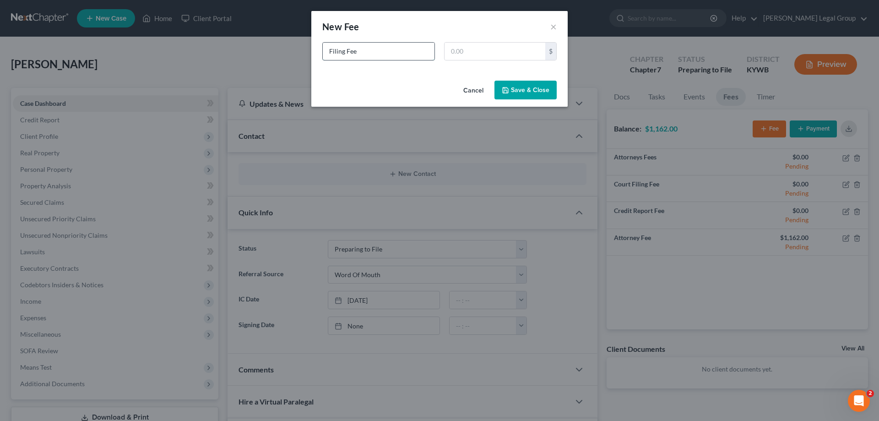
type input "Filing Fee"
type input "338.00"
click at [531, 86] on button "Save & Close" at bounding box center [525, 90] width 62 height 19
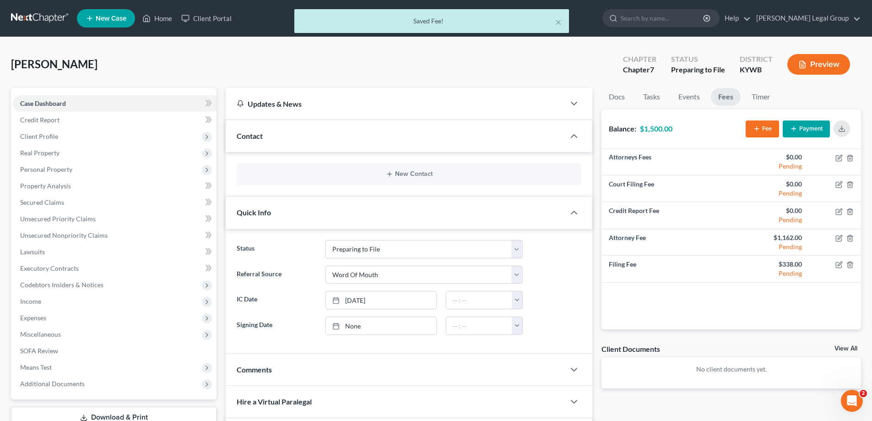
click at [796, 135] on button "Payment" at bounding box center [806, 128] width 47 height 17
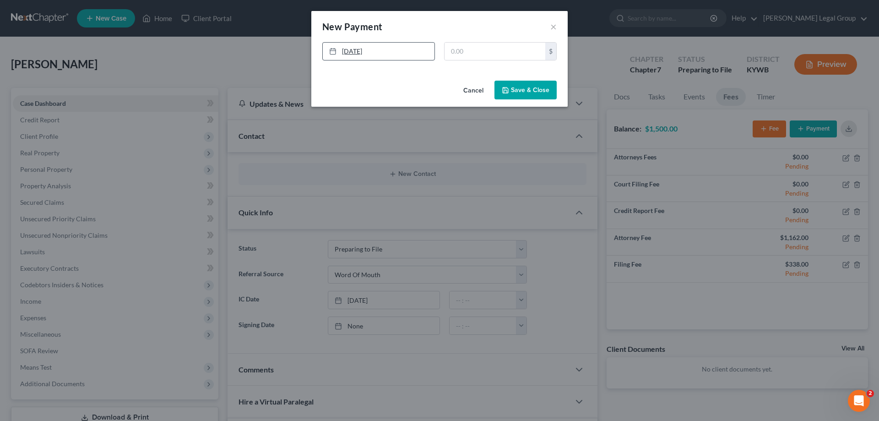
click at [385, 46] on link "8/20/2025" at bounding box center [379, 51] width 112 height 17
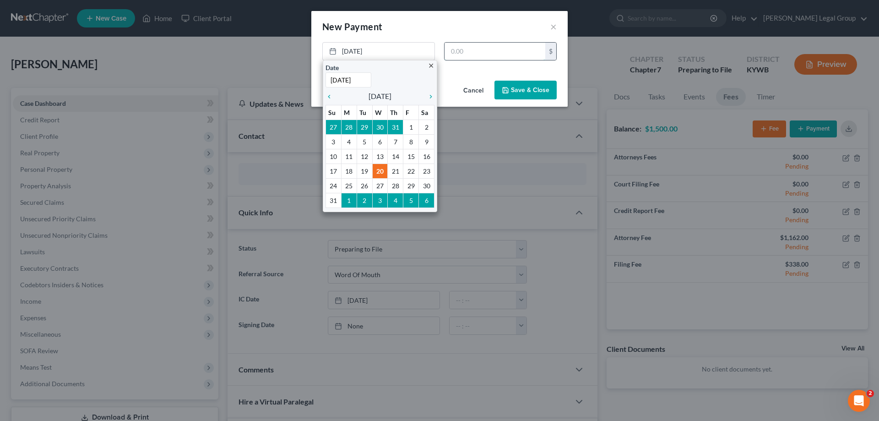
click at [477, 47] on input "text" at bounding box center [494, 51] width 101 height 17
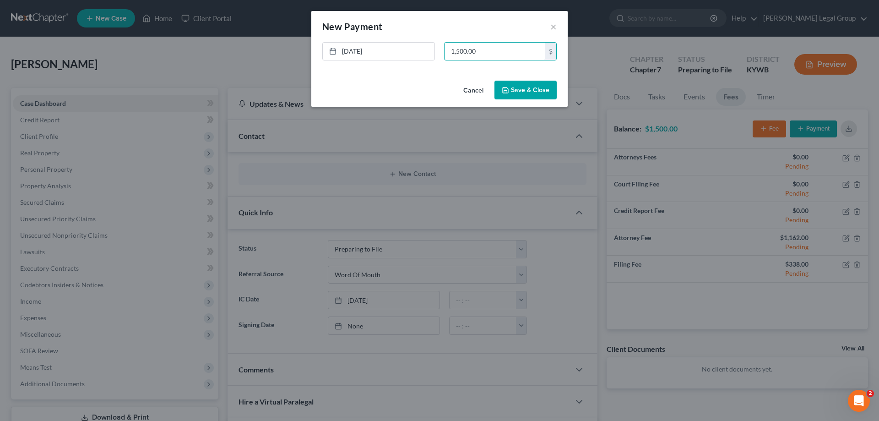
type input "1,500.00"
click at [497, 87] on button "Save & Close" at bounding box center [525, 90] width 62 height 19
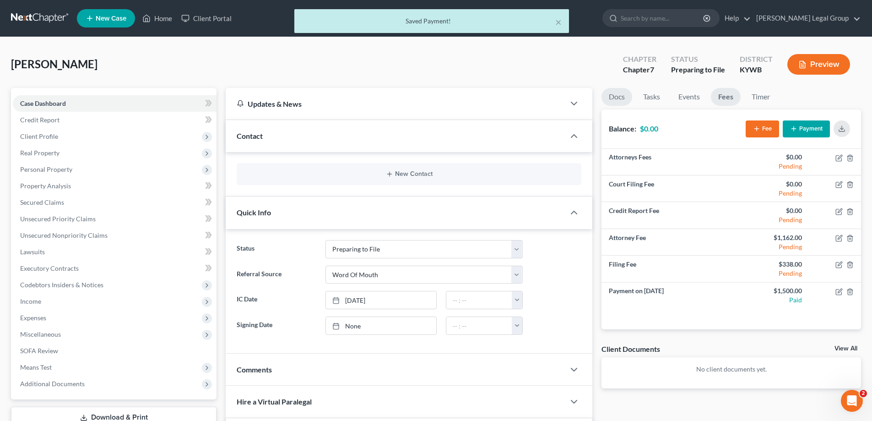
click at [626, 103] on link "Docs" at bounding box center [616, 97] width 31 height 18
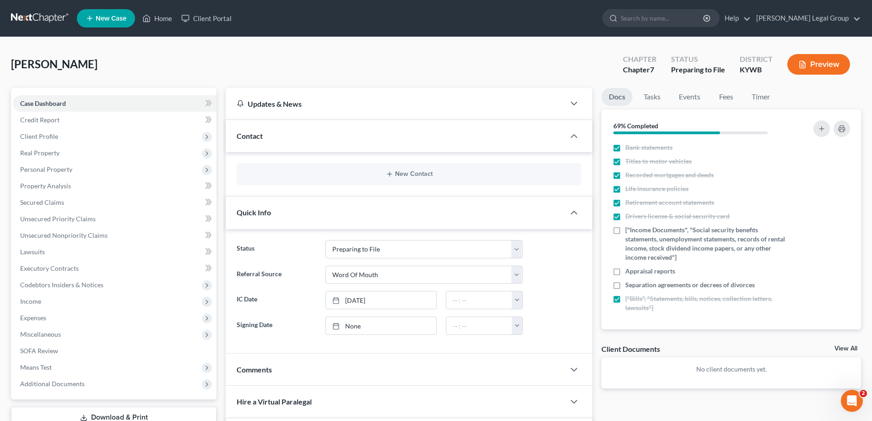
click at [648, 107] on li "Tasks" at bounding box center [652, 99] width 32 height 22
click at [651, 102] on link "Tasks" at bounding box center [652, 97] width 32 height 18
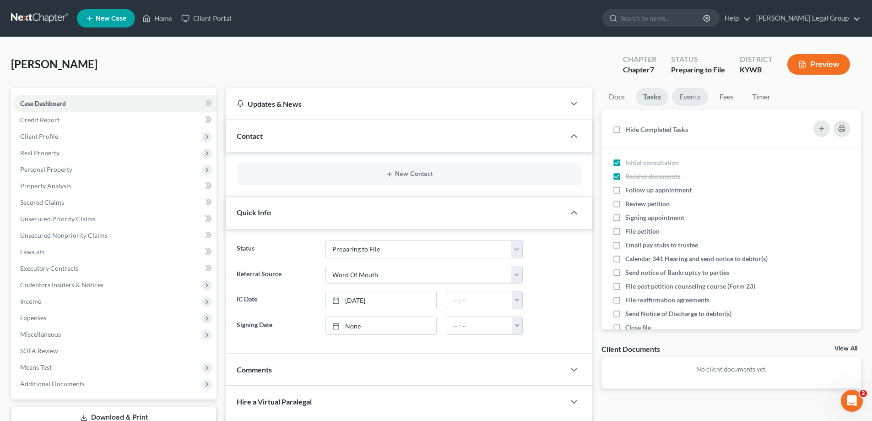
click at [672, 97] on link "Events" at bounding box center [690, 97] width 36 height 18
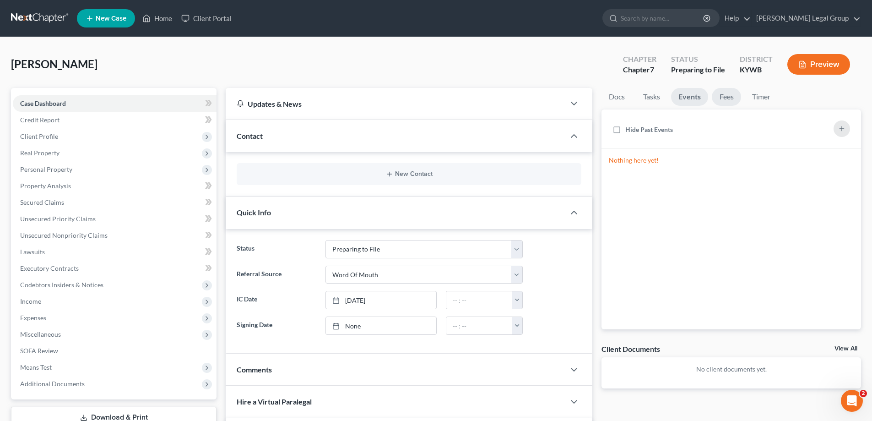
click at [724, 99] on link "Fees" at bounding box center [726, 97] width 29 height 18
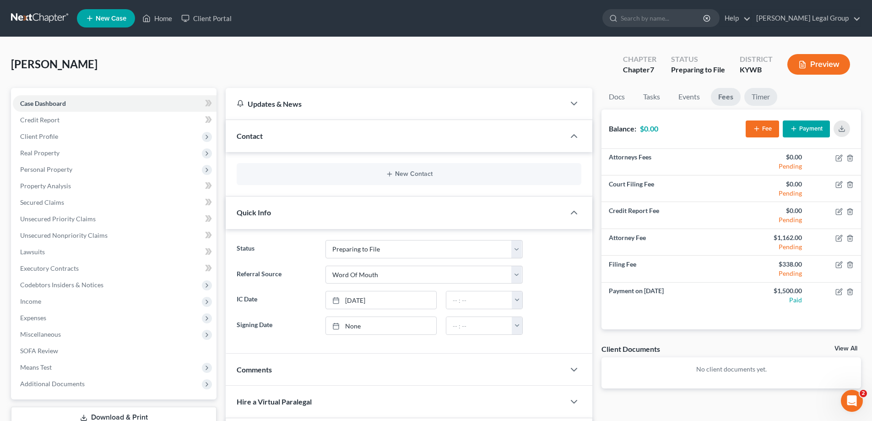
click at [753, 103] on link "Timer" at bounding box center [760, 97] width 33 height 18
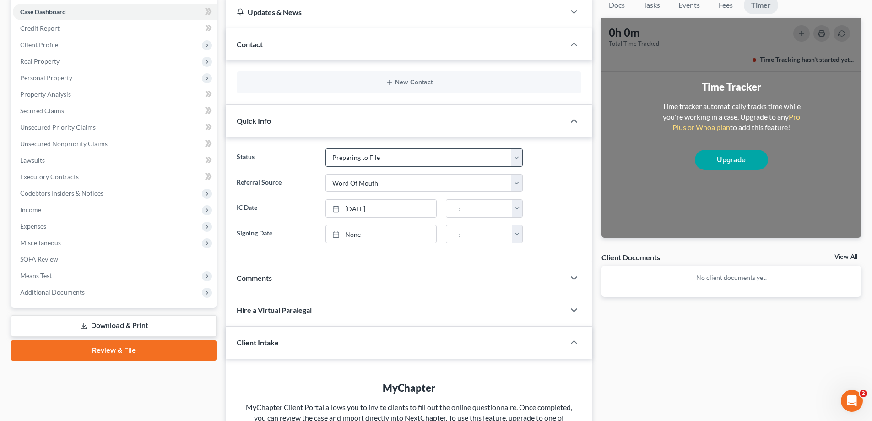
scroll to position [137, 0]
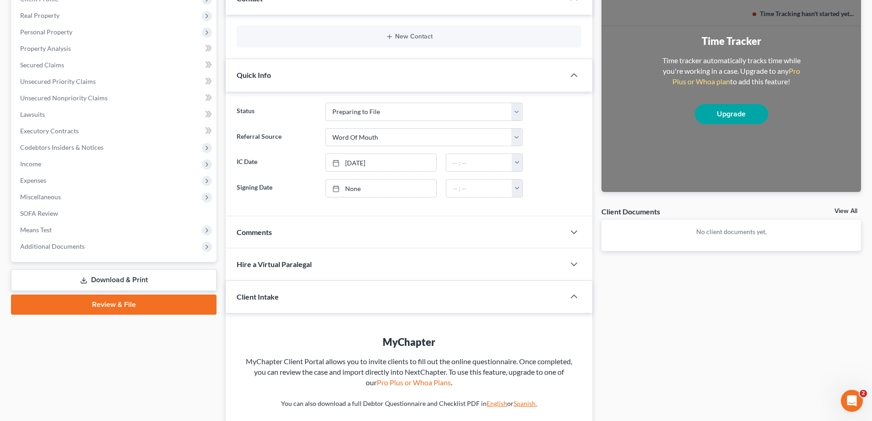
click at [365, 298] on div "Client Intake" at bounding box center [389, 297] width 326 height 32
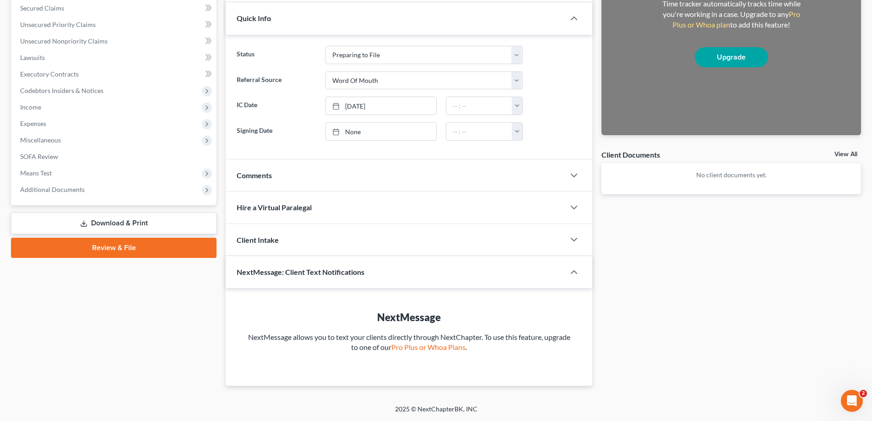
scroll to position [0, 0]
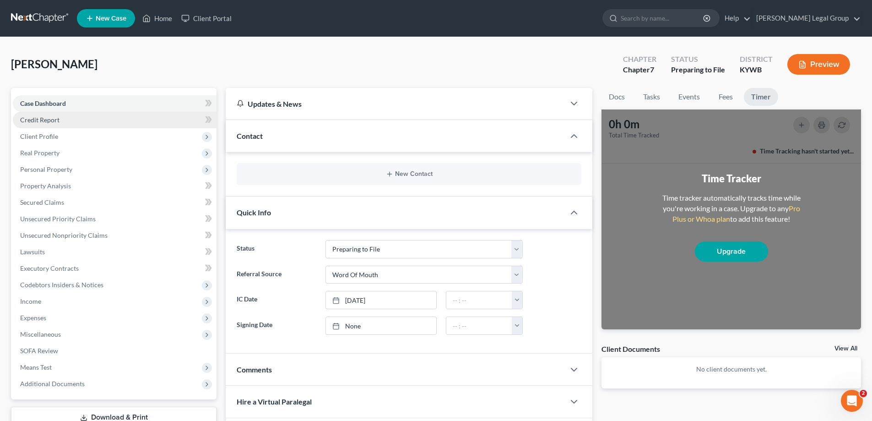
click at [57, 124] on link "Credit Report" at bounding box center [115, 120] width 204 height 16
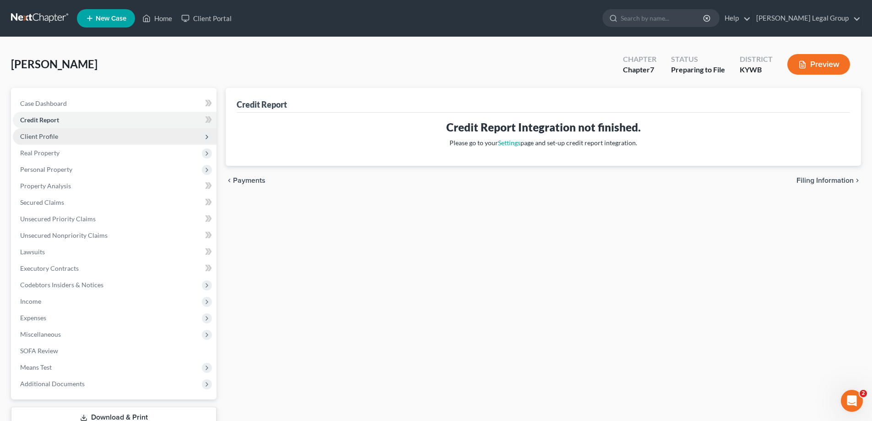
click at [54, 133] on span "Client Profile" at bounding box center [39, 136] width 38 height 8
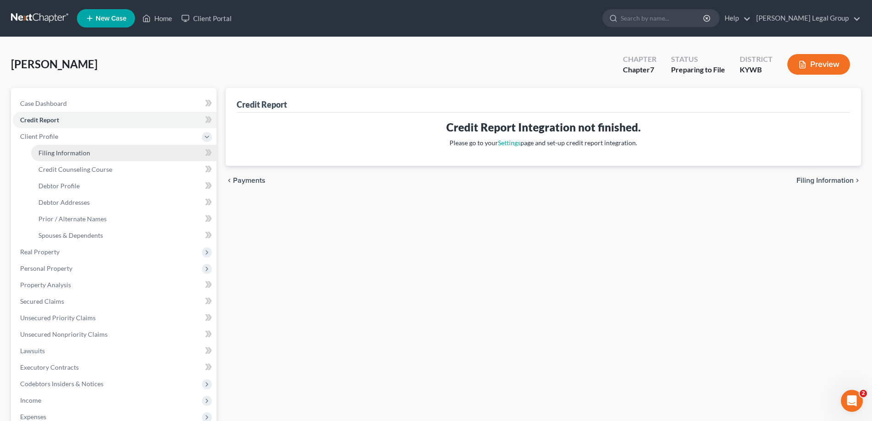
click at [63, 157] on link "Filing Information" at bounding box center [123, 153] width 185 height 16
select select "1"
select select "0"
select select "33"
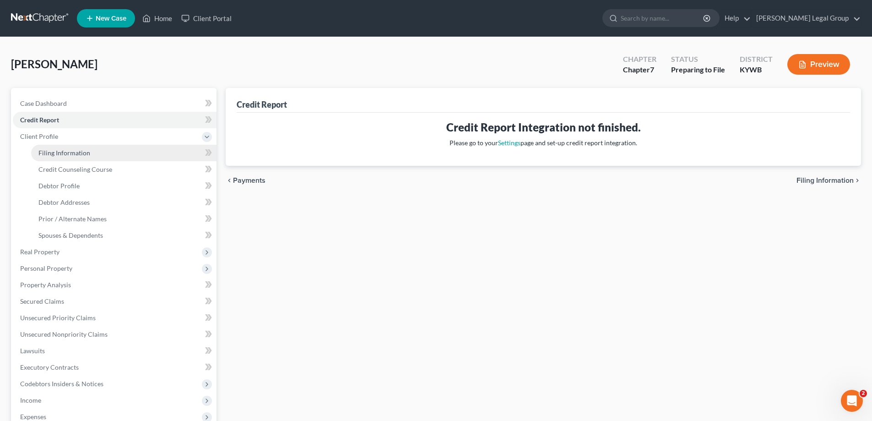
select select "18"
